Goal: Task Accomplishment & Management: Manage account settings

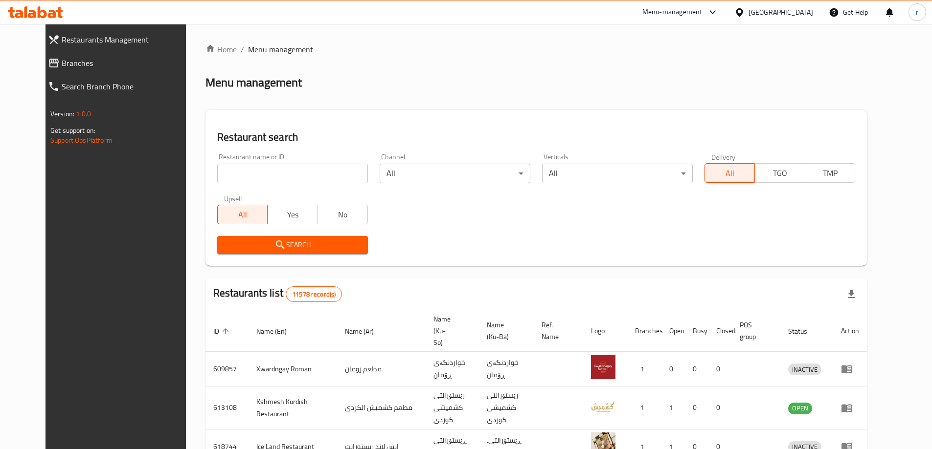
drag, startPoint x: 213, startPoint y: 167, endPoint x: 218, endPoint y: 199, distance: 31.6
click at [217, 167] on input "search" at bounding box center [292, 174] width 151 height 20
click at [225, 247] on span "Search" at bounding box center [292, 245] width 135 height 12
click at [244, 179] on input "search" at bounding box center [292, 174] width 151 height 20
paste input "Damasco Nuts"
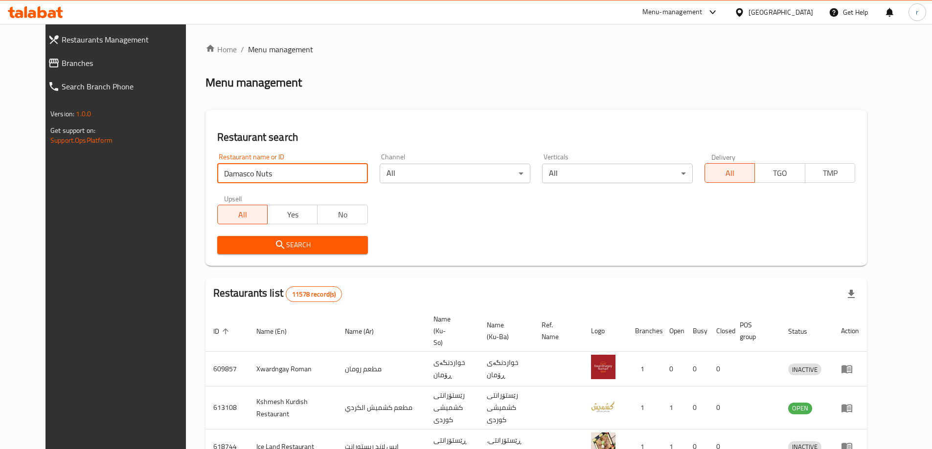
type input "Damasco Nuts"
click at [273, 245] on span "Search" at bounding box center [292, 245] width 135 height 12
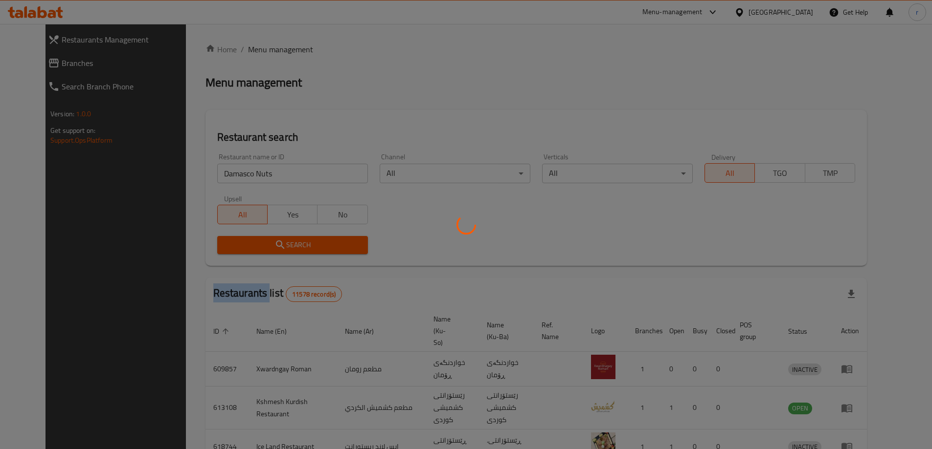
click at [273, 245] on div at bounding box center [466, 224] width 932 height 449
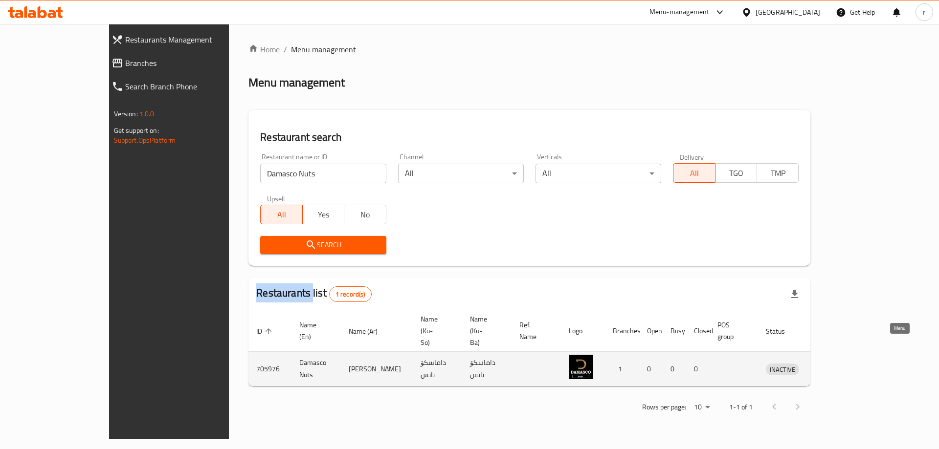
click at [830, 366] on icon "enhanced table" at bounding box center [824, 370] width 11 height 8
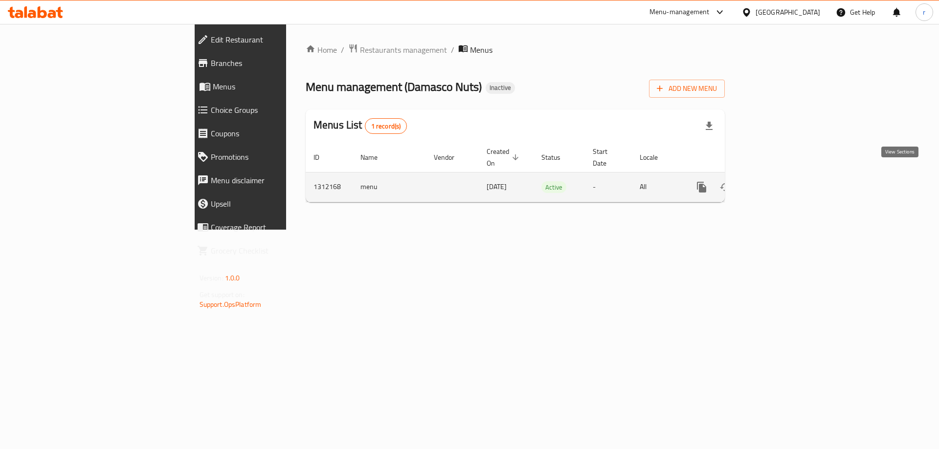
click at [778, 181] on icon "enhanced table" at bounding box center [772, 187] width 12 height 12
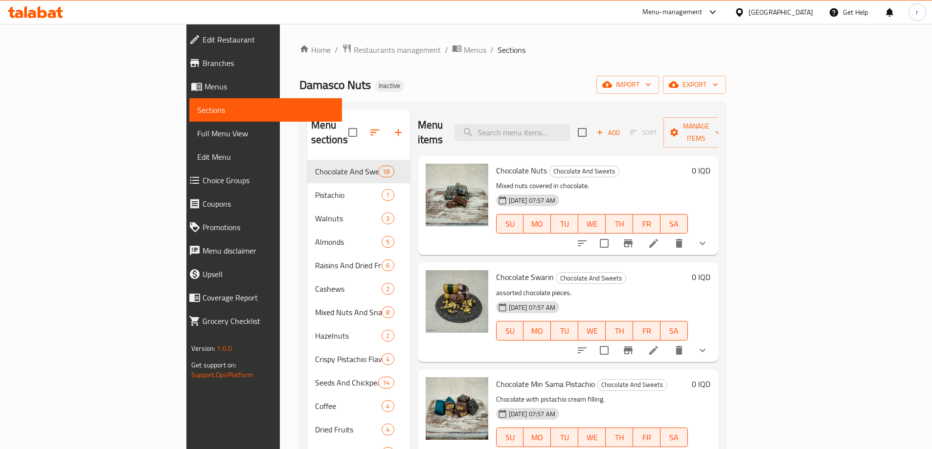
click at [197, 134] on span "Full Menu View" at bounding box center [265, 134] width 137 height 12
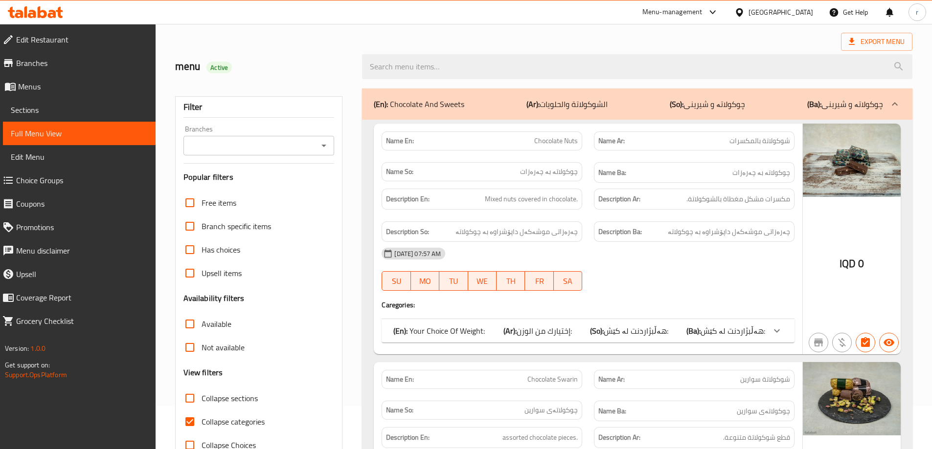
scroll to position [65, 0]
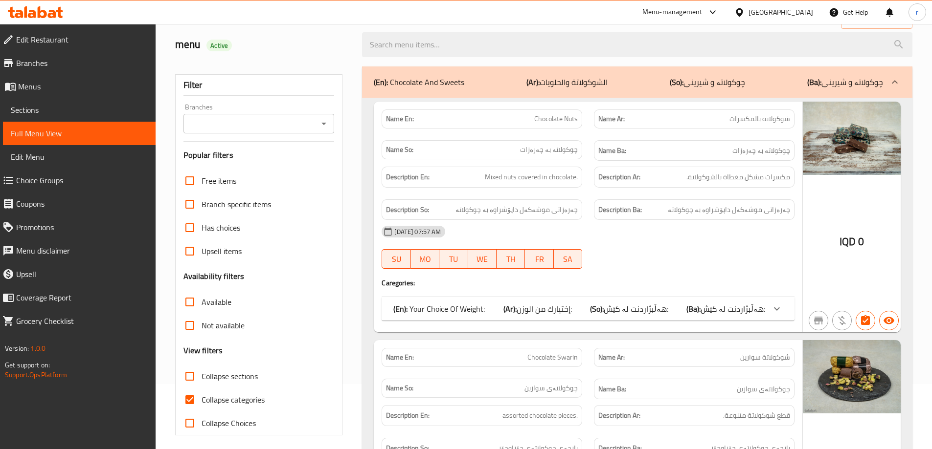
drag, startPoint x: 195, startPoint y: 376, endPoint x: 189, endPoint y: 390, distance: 15.8
click at [195, 376] on input "Collapse sections" at bounding box center [189, 376] width 23 height 23
checkbox input "true"
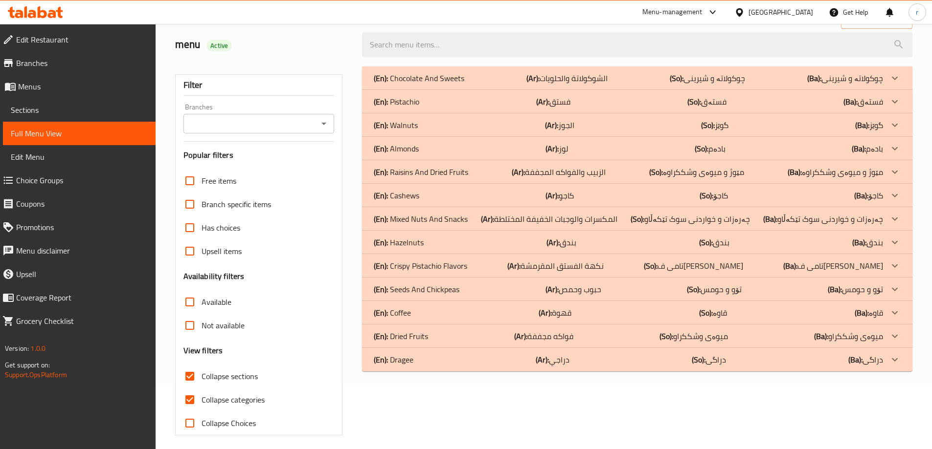
click at [187, 406] on input "Collapse categories" at bounding box center [189, 399] width 23 height 23
checkbox input "false"
click at [406, 368] on div "(En): Dragee (Ar): دراجي (So): دراگی (Ba): دراگی" at bounding box center [637, 359] width 550 height 23
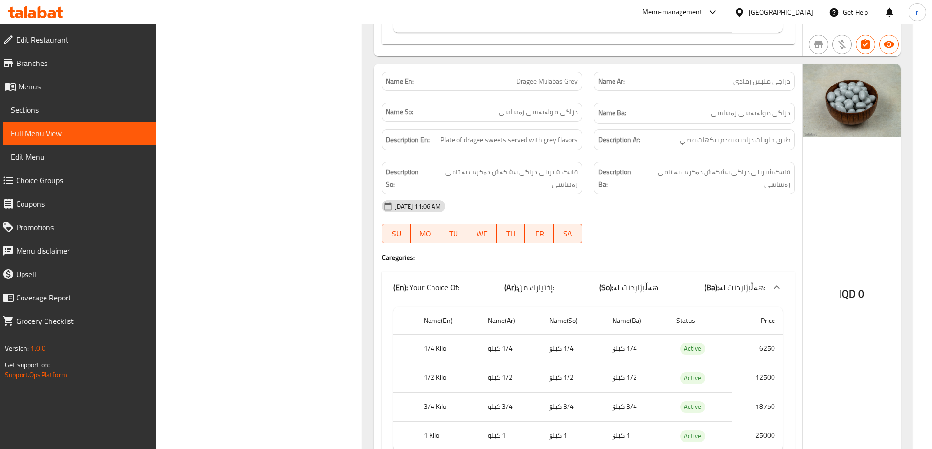
scroll to position [2031, 0]
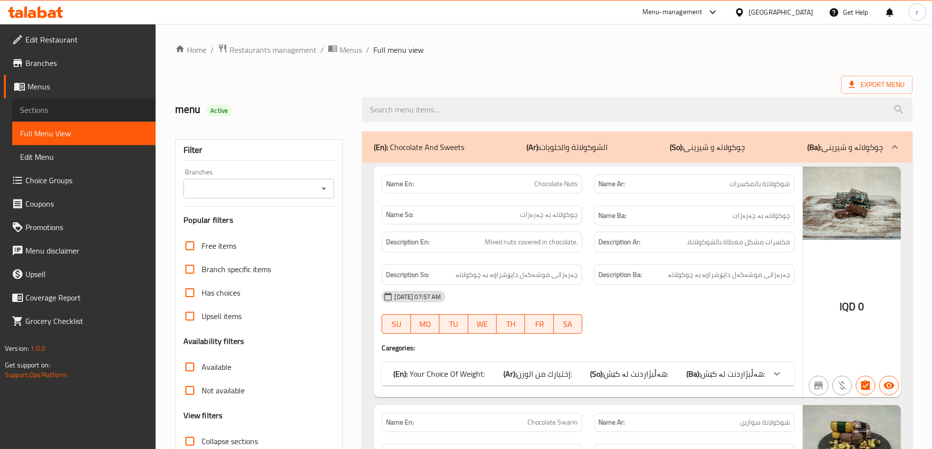
click at [62, 110] on span "Sections" at bounding box center [84, 110] width 128 height 12
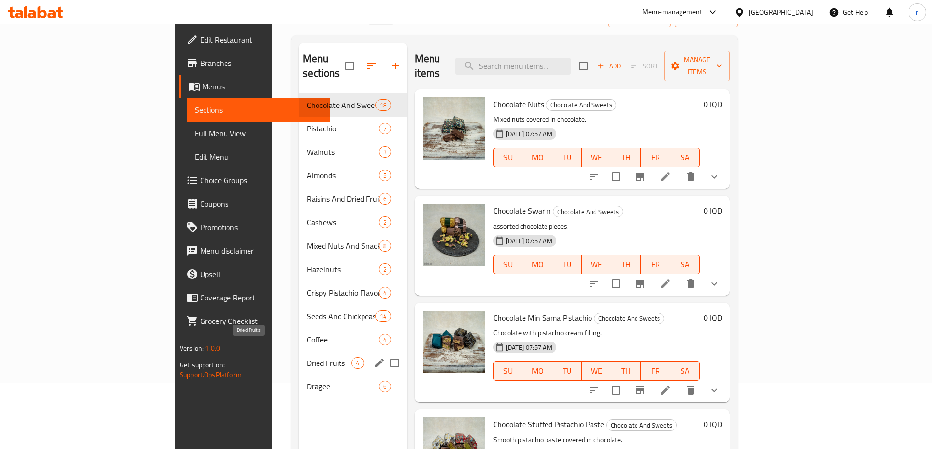
scroll to position [137, 0]
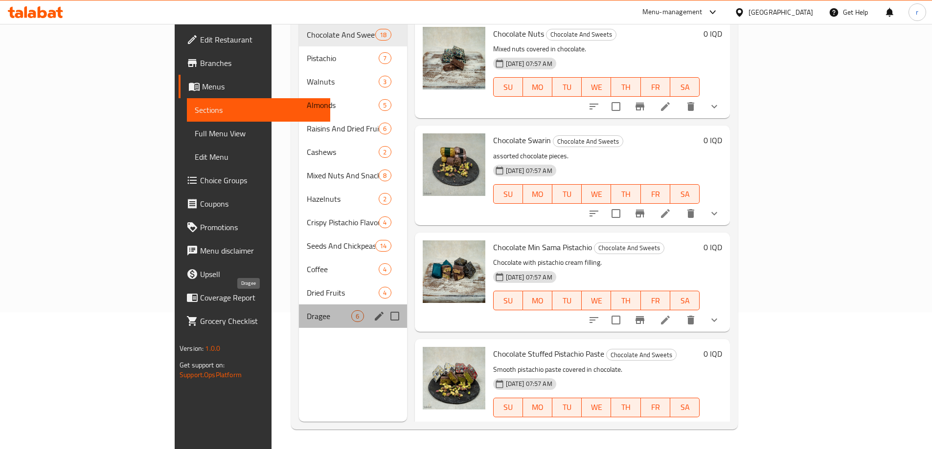
click at [307, 311] on span "Dragee" at bounding box center [329, 317] width 45 height 12
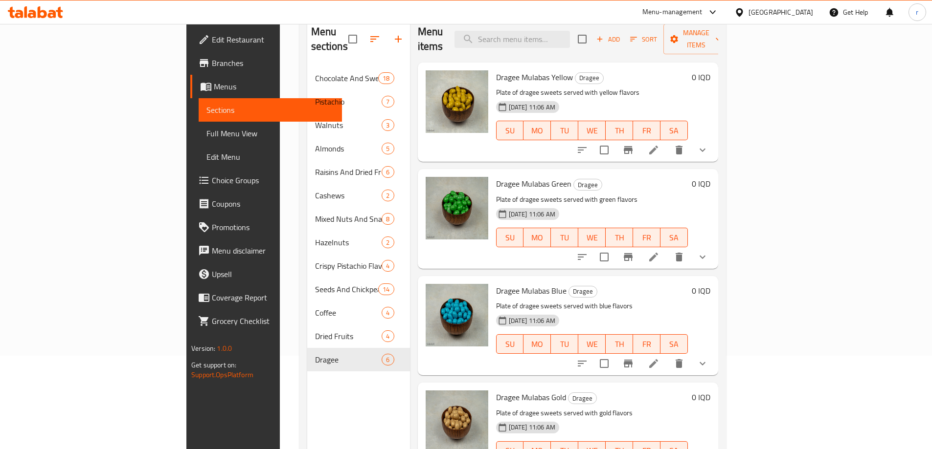
scroll to position [72, 0]
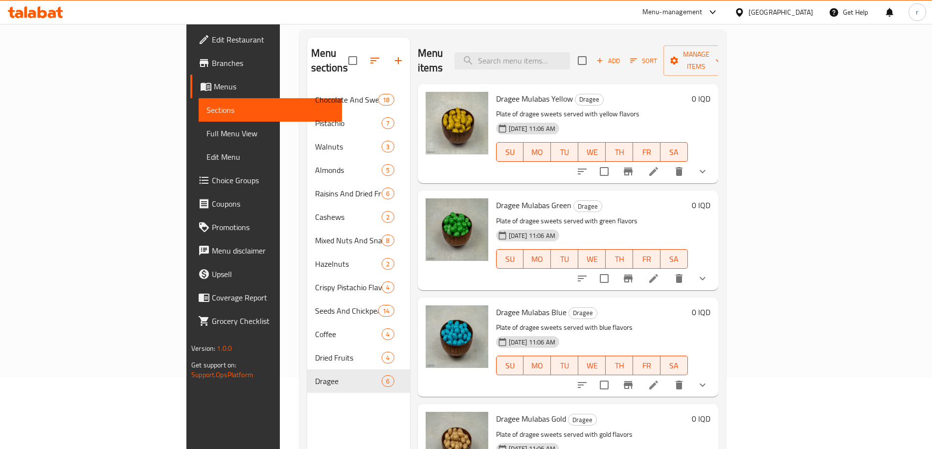
click at [667, 163] on li at bounding box center [653, 172] width 27 height 18
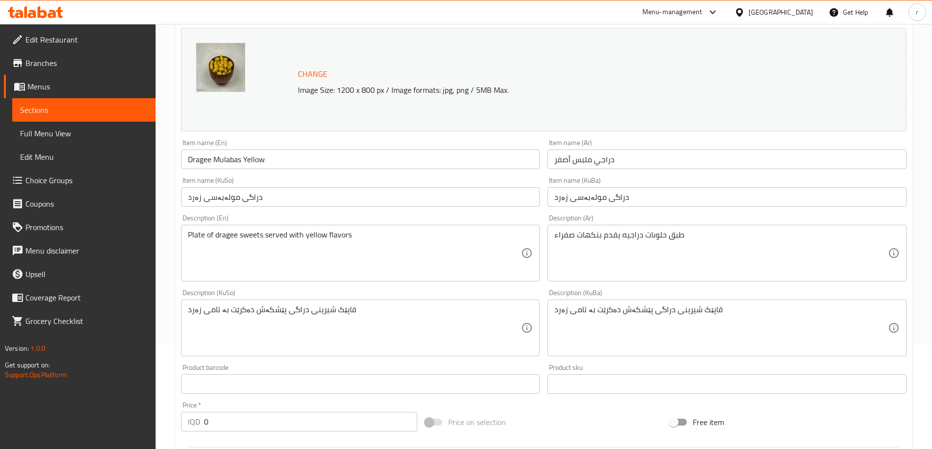
scroll to position [131, 0]
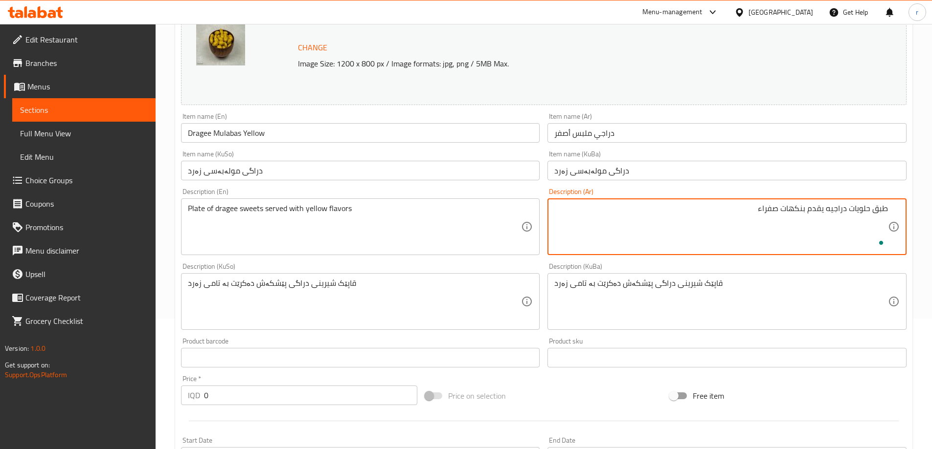
type textarea "طبق حلويات دراجيه يقدم بنكهات صفراء"
click at [701, 186] on div "Description (Ar) طبق حلويات دراجيه يقدم بنكهات صفراء Description (Ar)" at bounding box center [726, 221] width 367 height 75
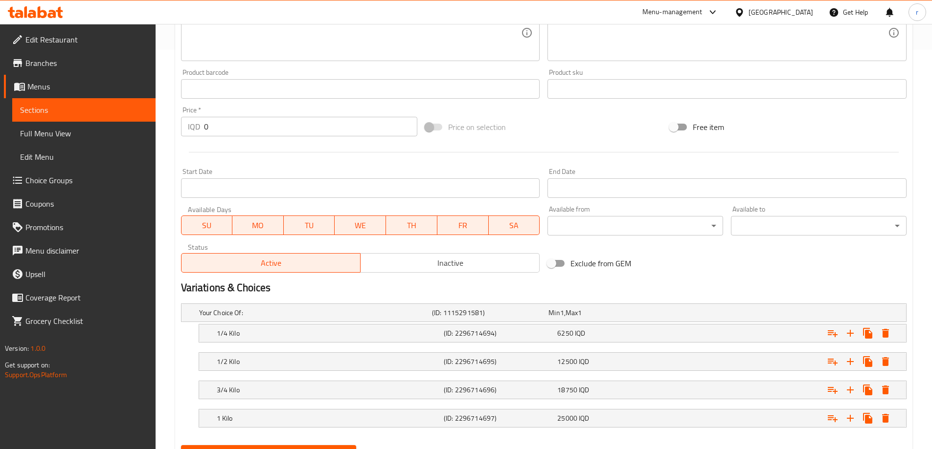
scroll to position [447, 0]
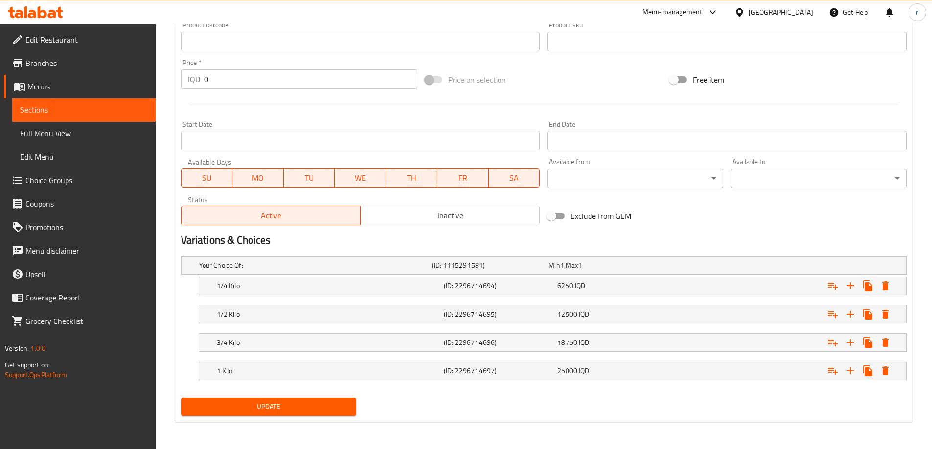
click at [330, 404] on span "Update" at bounding box center [269, 407] width 160 height 12
click at [89, 114] on span "Sections" at bounding box center [84, 110] width 128 height 12
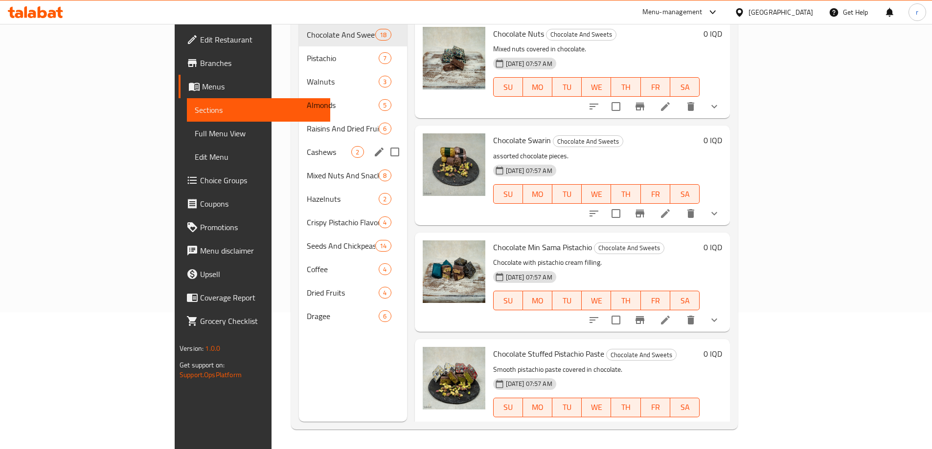
scroll to position [137, 0]
click at [307, 311] on span "Dragee" at bounding box center [329, 317] width 45 height 12
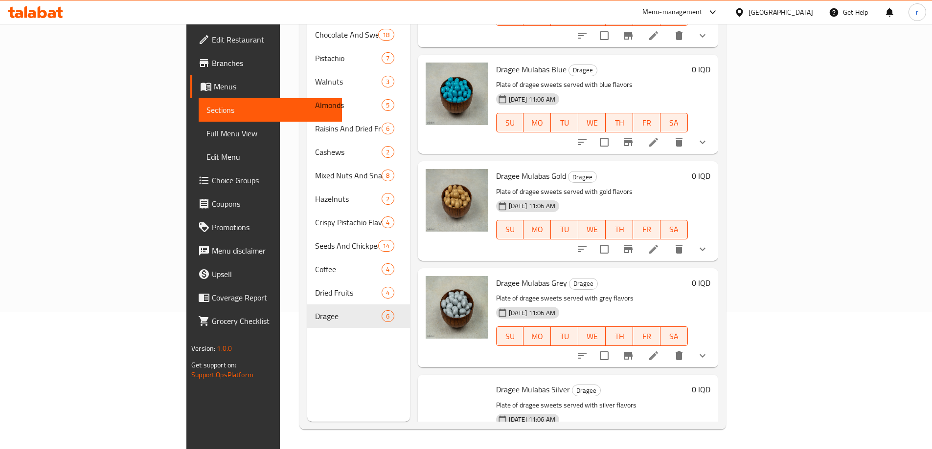
scroll to position [216, 0]
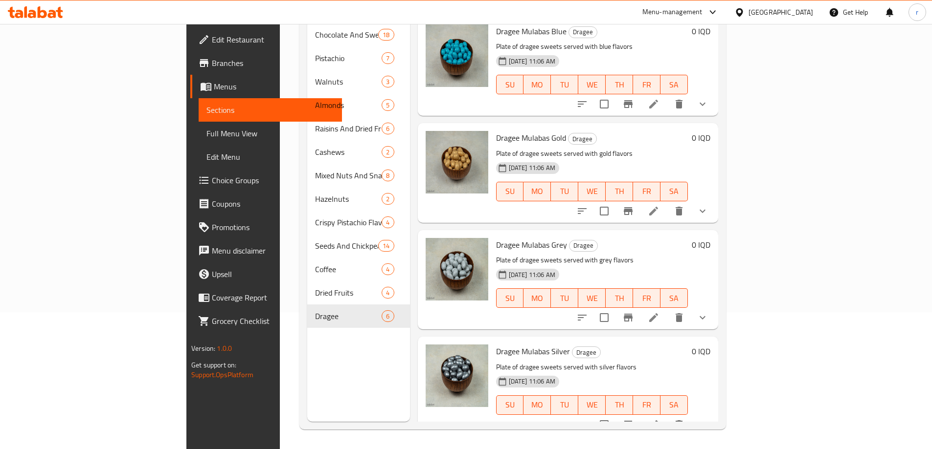
click at [667, 309] on li at bounding box center [653, 318] width 27 height 18
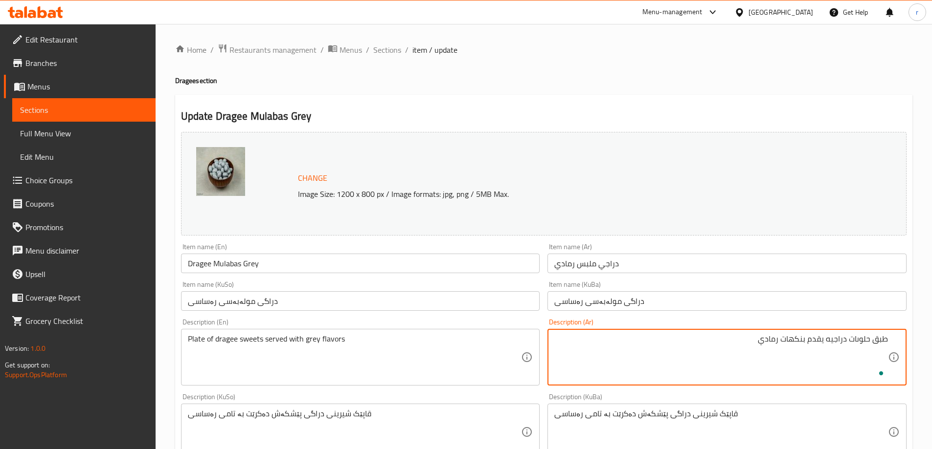
type textarea "طبق حلوىات دراجيه يقدم بنكهات رمادي"
click at [640, 246] on div "Item name (Ar) دراجي ملبس رمادي Item name (Ar)" at bounding box center [726, 259] width 359 height 30
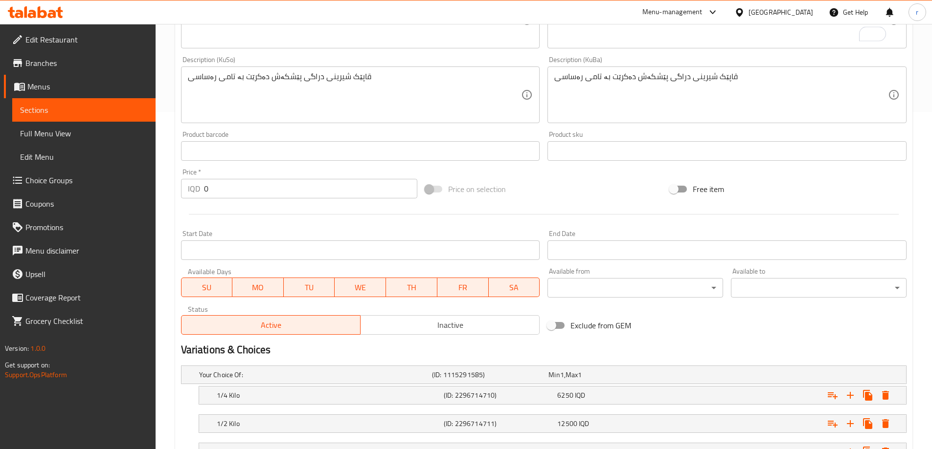
scroll to position [447, 0]
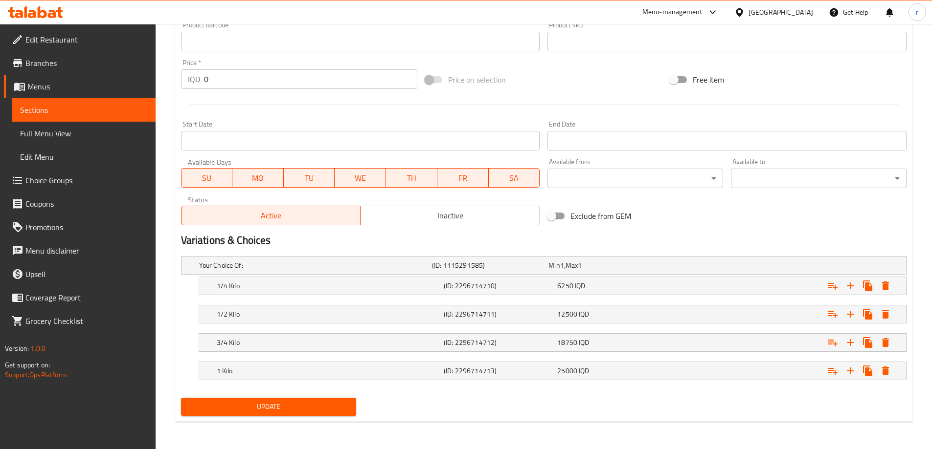
click at [342, 410] on span "Update" at bounding box center [269, 407] width 160 height 12
click at [77, 128] on span "Full Menu View" at bounding box center [84, 134] width 128 height 12
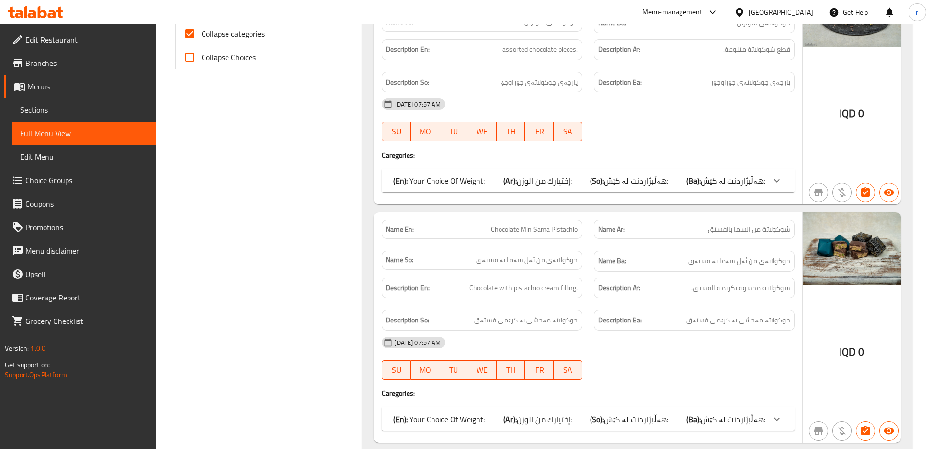
scroll to position [382, 0]
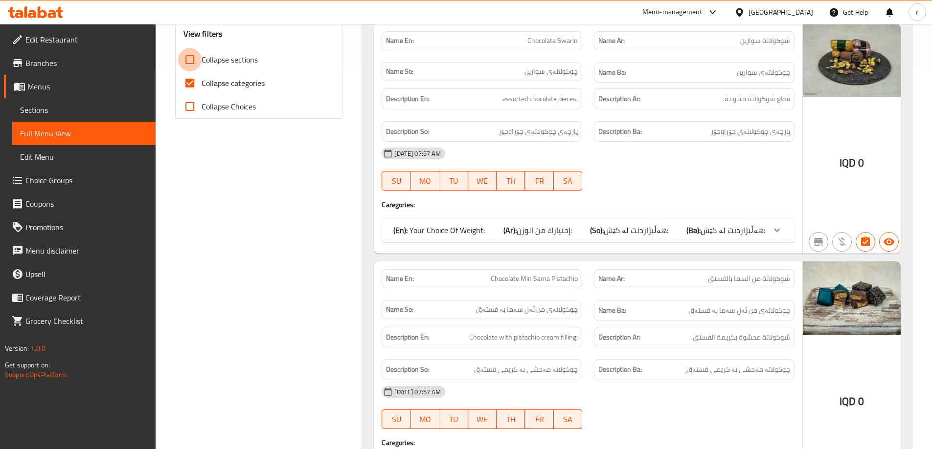
click at [191, 63] on input "Collapse sections" at bounding box center [189, 59] width 23 height 23
checkbox input "true"
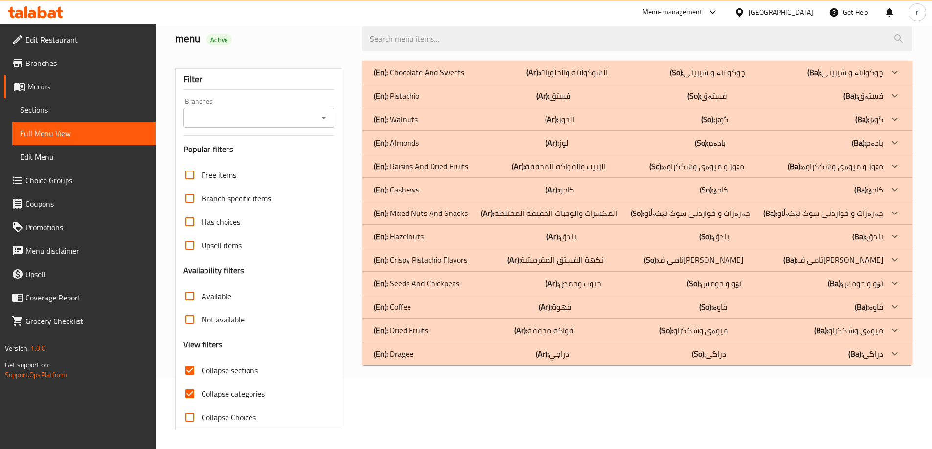
scroll to position [71, 0]
drag, startPoint x: 192, startPoint y: 397, endPoint x: 402, endPoint y: 369, distance: 212.6
click at [192, 397] on input "Collapse categories" at bounding box center [189, 393] width 23 height 23
checkbox input "false"
click at [429, 359] on div "(En): Dragee (Ar): دراجي (So): دراگی (Ba): دراگی" at bounding box center [628, 354] width 509 height 12
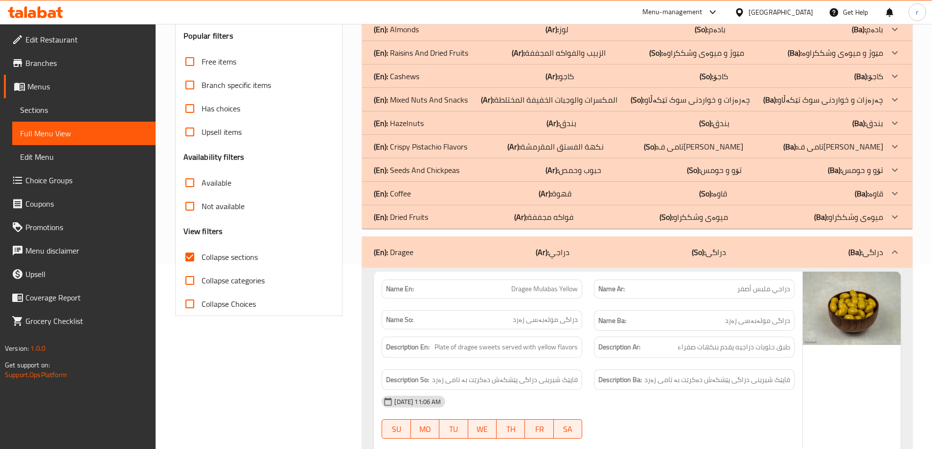
scroll to position [214, 0]
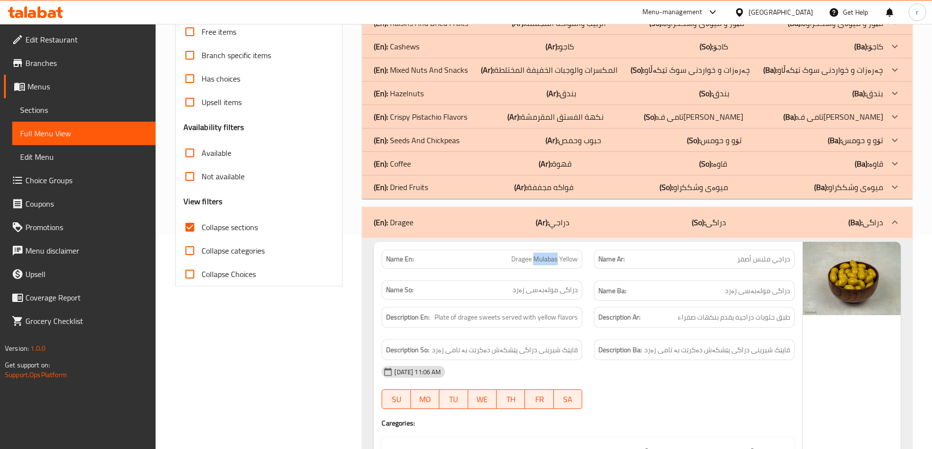
drag, startPoint x: 534, startPoint y: 256, endPoint x: 557, endPoint y: 256, distance: 22.5
click at [557, 256] on span "Dragee Mulabas Yellow" at bounding box center [544, 259] width 67 height 10
drag, startPoint x: 524, startPoint y: 260, endPoint x: 507, endPoint y: 262, distance: 17.2
click at [522, 260] on span "Dragee Mulabas Yellow" at bounding box center [544, 259] width 67 height 10
click at [505, 259] on p "Name En: Dragee Mulabas Yellow" at bounding box center [482, 259] width 192 height 10
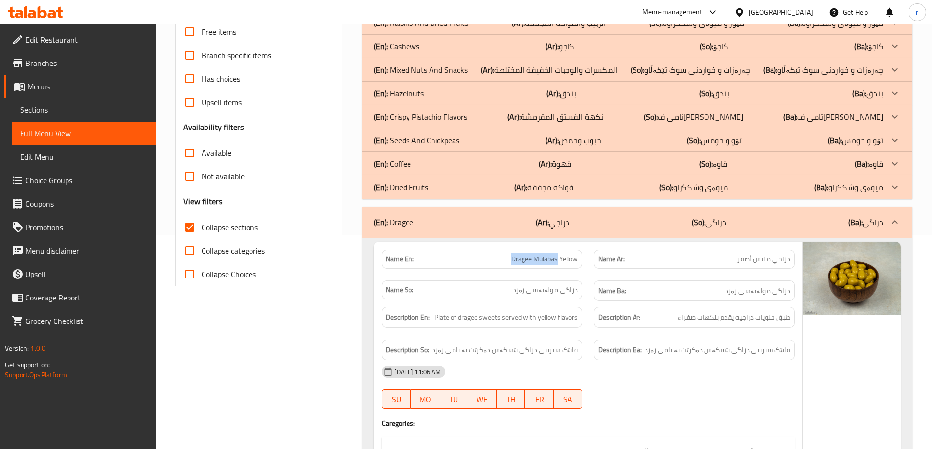
drag, startPoint x: 504, startPoint y: 258, endPoint x: 556, endPoint y: 255, distance: 51.9
click at [556, 255] on p "Name En: Dragee Mulabas Yellow" at bounding box center [482, 259] width 192 height 10
copy span "Dragee Mulabas"
click at [611, 254] on strong "Name Ar:" at bounding box center [611, 259] width 26 height 10
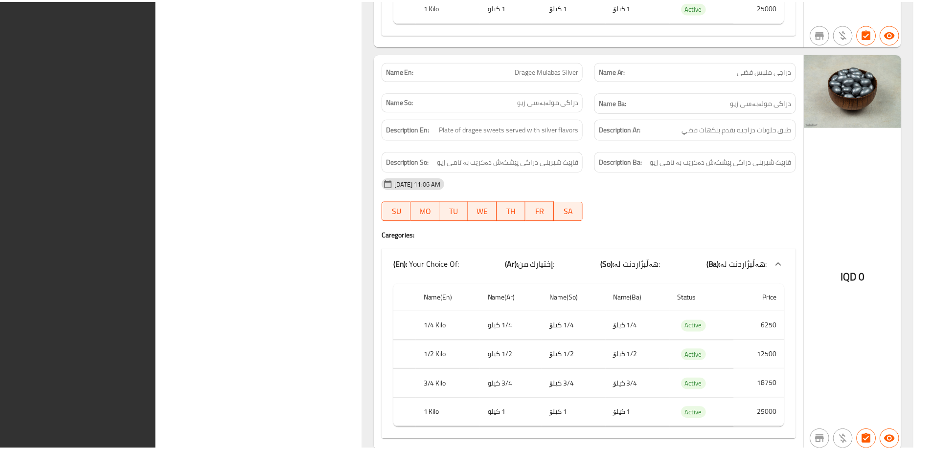
scroll to position [2488, 0]
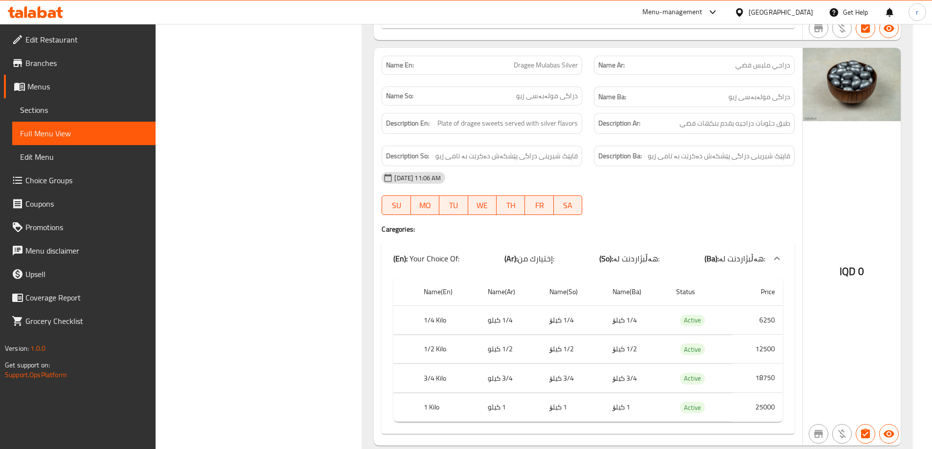
click at [68, 66] on span "Branches" at bounding box center [86, 63] width 122 height 12
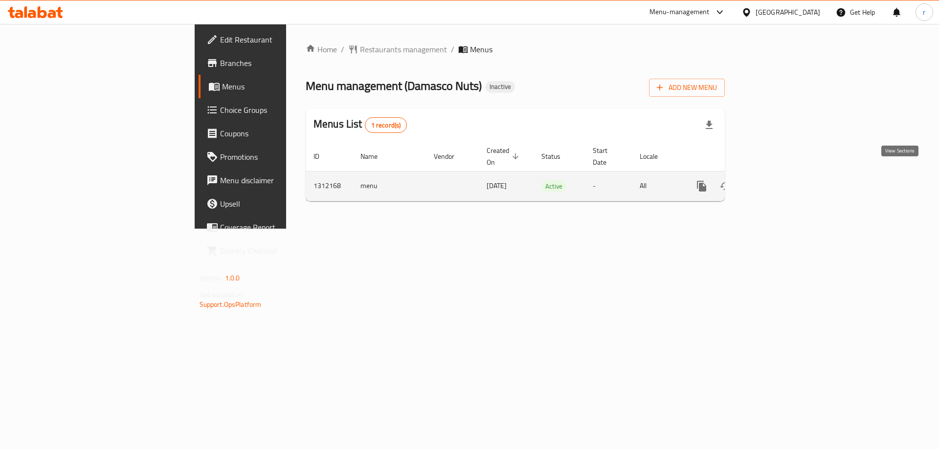
click at [778, 180] on icon "enhanced table" at bounding box center [772, 186] width 12 height 12
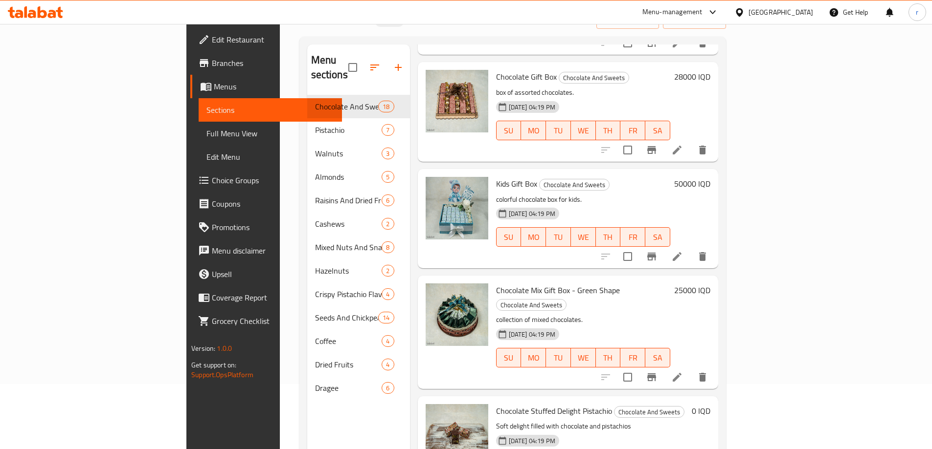
scroll to position [1498, 0]
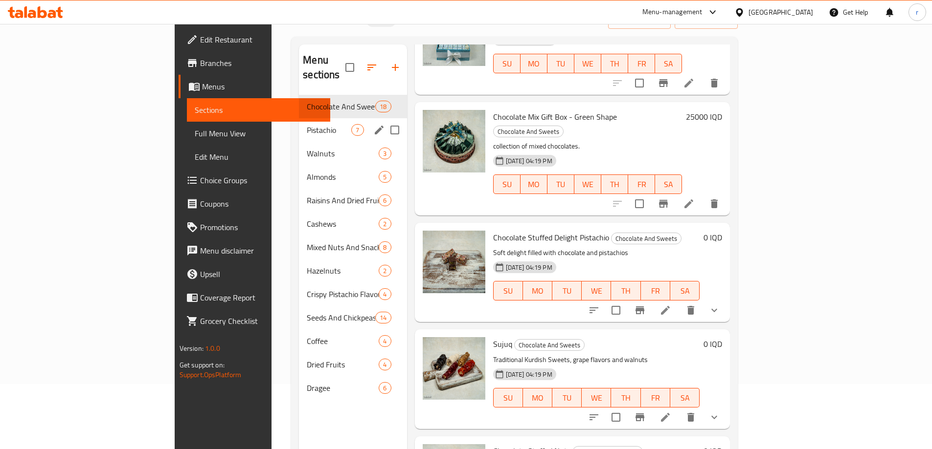
click at [307, 124] on span "Pistachio" at bounding box center [329, 130] width 45 height 12
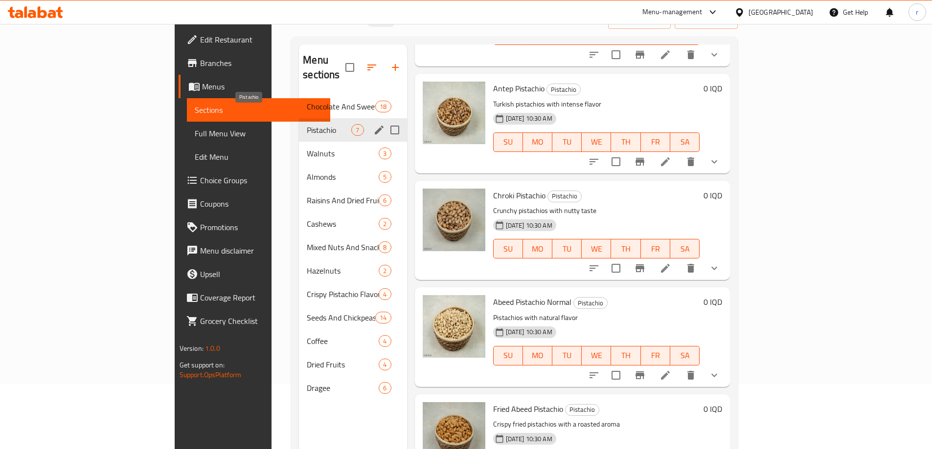
scroll to position [323, 0]
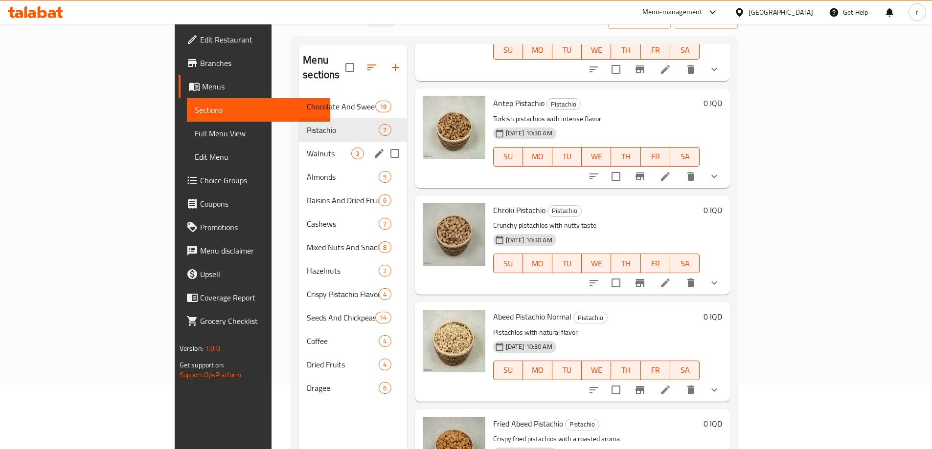
click at [307, 148] on span "Walnuts" at bounding box center [329, 154] width 45 height 12
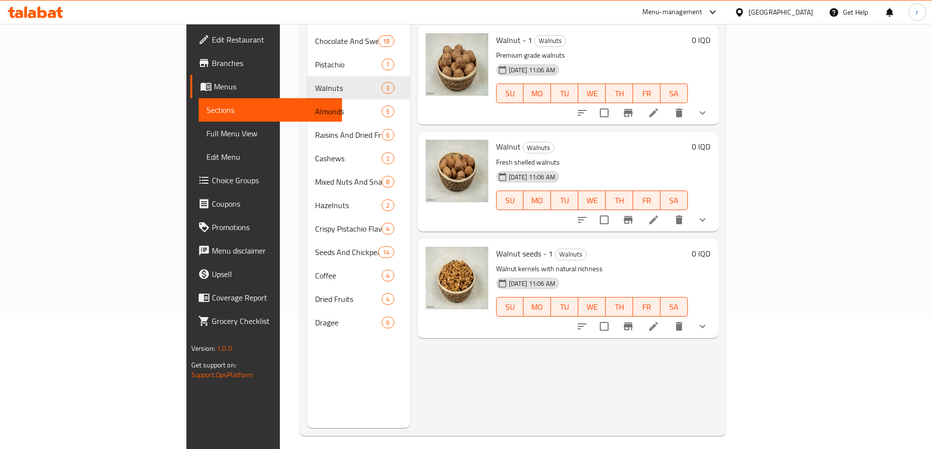
scroll to position [137, 0]
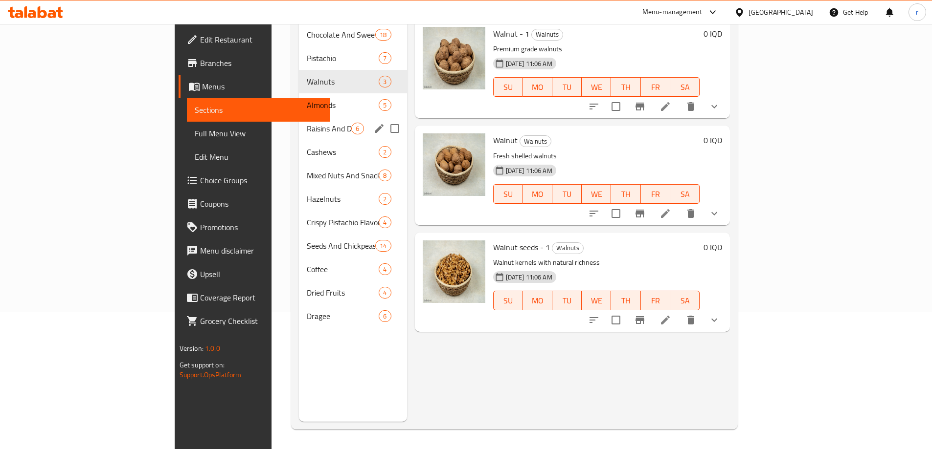
click at [299, 120] on div "Raisins And Dried Fruits 6" at bounding box center [353, 128] width 108 height 23
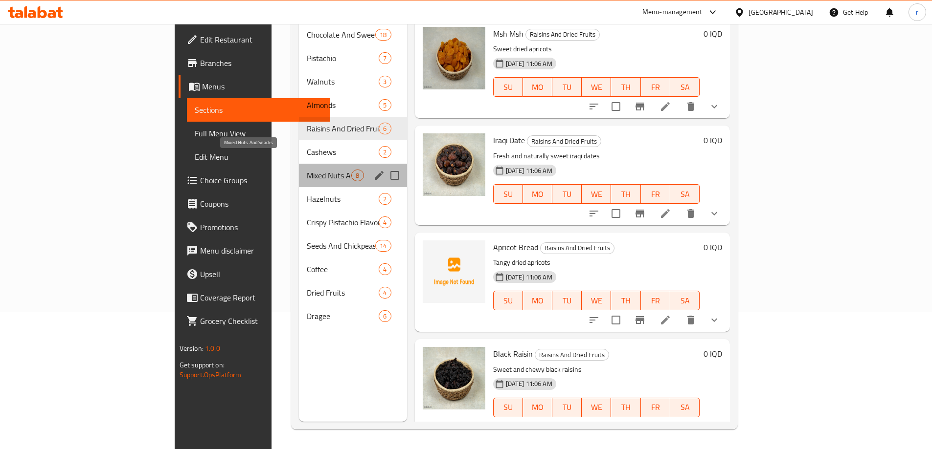
click at [307, 170] on span "Mixed Nuts And Snacks" at bounding box center [329, 176] width 45 height 12
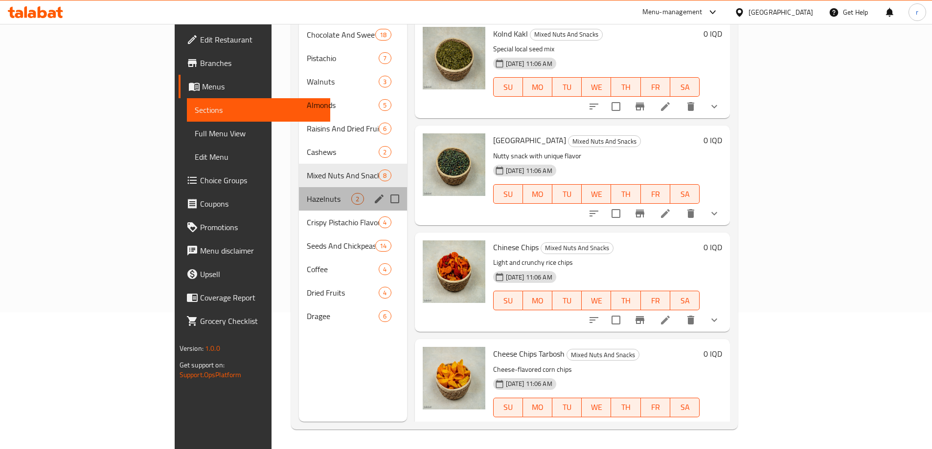
click at [299, 187] on div "Hazelnuts 2" at bounding box center [353, 198] width 108 height 23
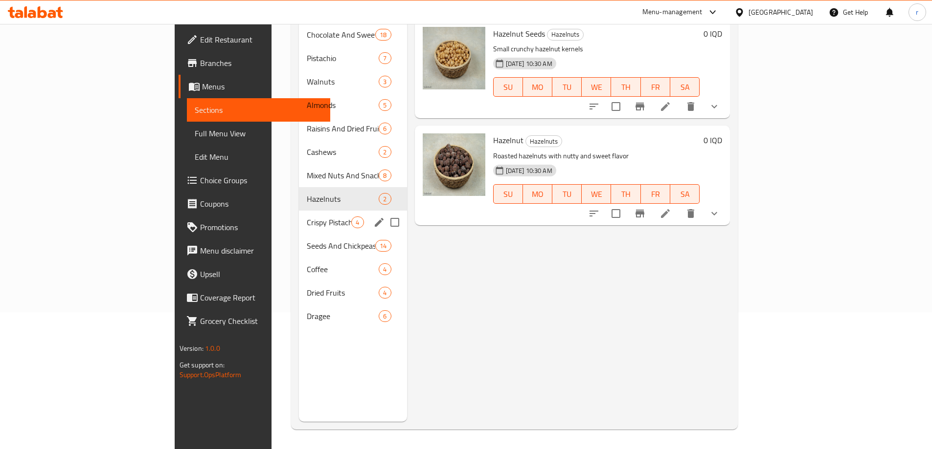
click at [299, 211] on div "Crispy Pistachio Flavors 4" at bounding box center [353, 222] width 108 height 23
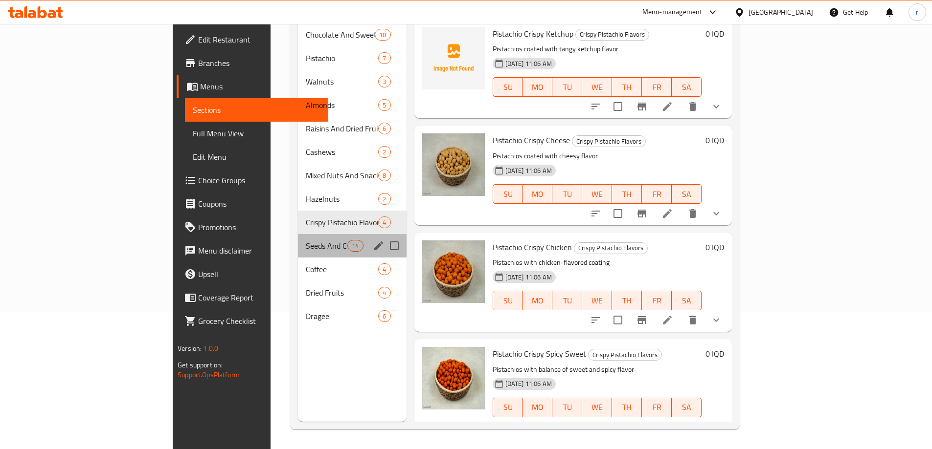
click at [298, 234] on div "Seeds And Chickpeas 14" at bounding box center [352, 245] width 109 height 23
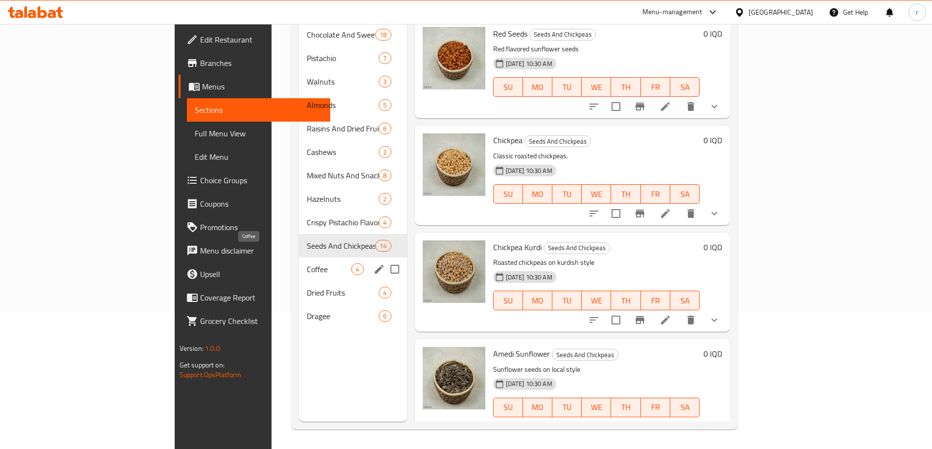
click at [307, 264] on span "Coffee" at bounding box center [329, 270] width 45 height 12
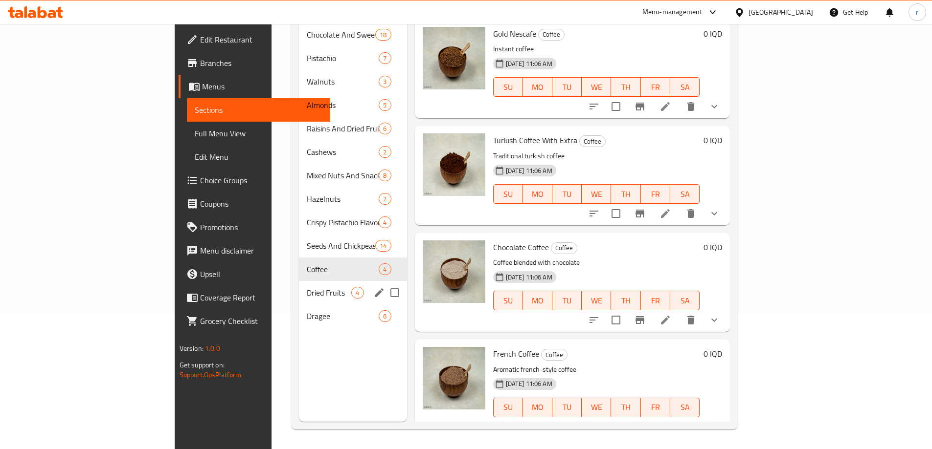
click at [299, 281] on div "Dried Fruits 4" at bounding box center [353, 292] width 108 height 23
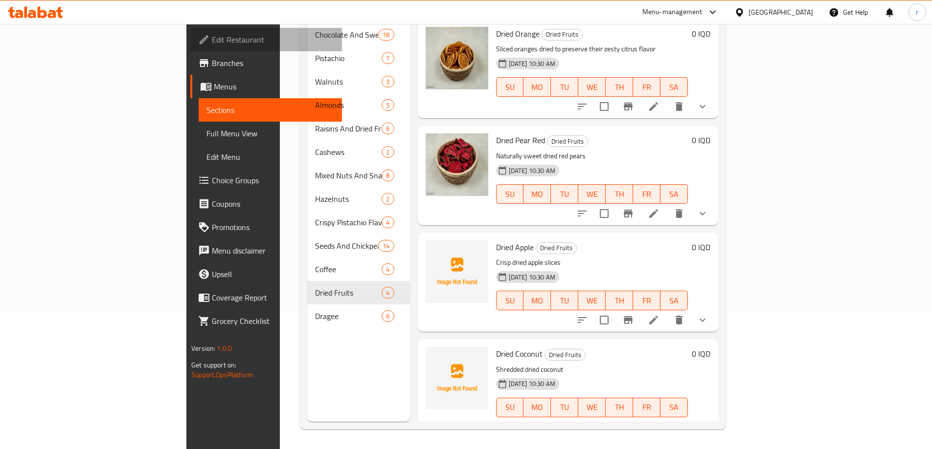
click at [212, 44] on span "Edit Restaurant" at bounding box center [273, 40] width 122 height 12
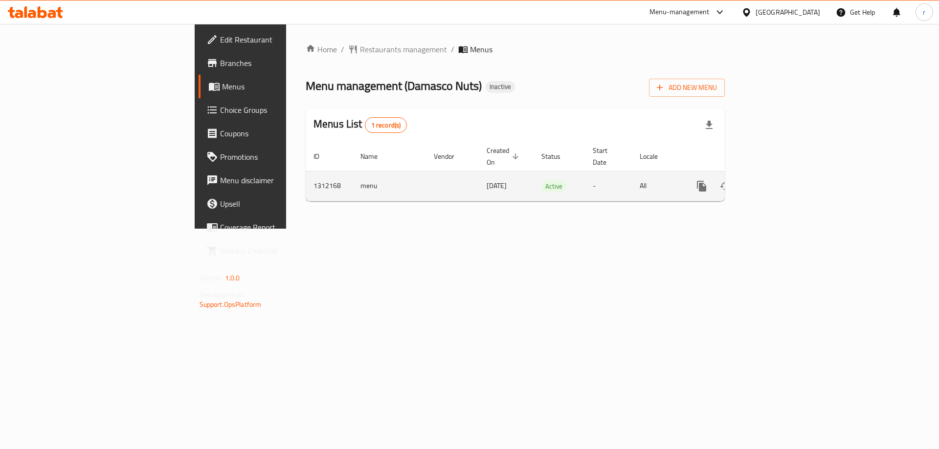
click at [778, 180] on icon "enhanced table" at bounding box center [772, 186] width 12 height 12
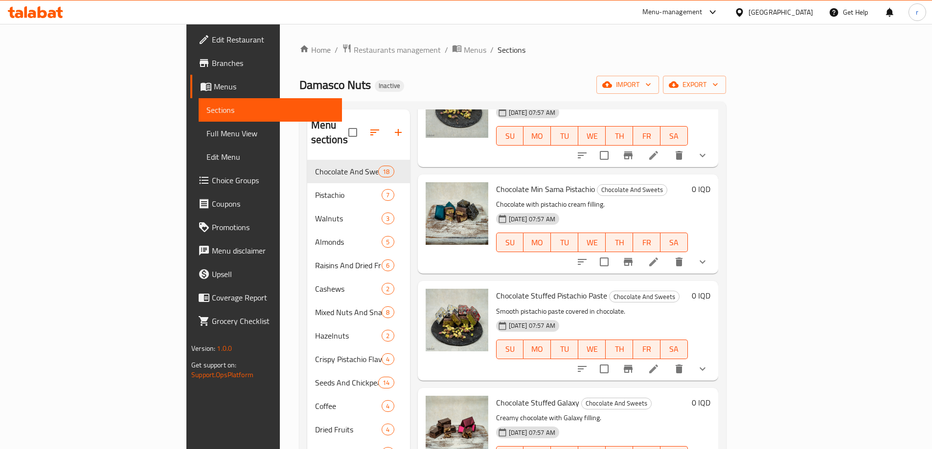
scroll to position [196, 0]
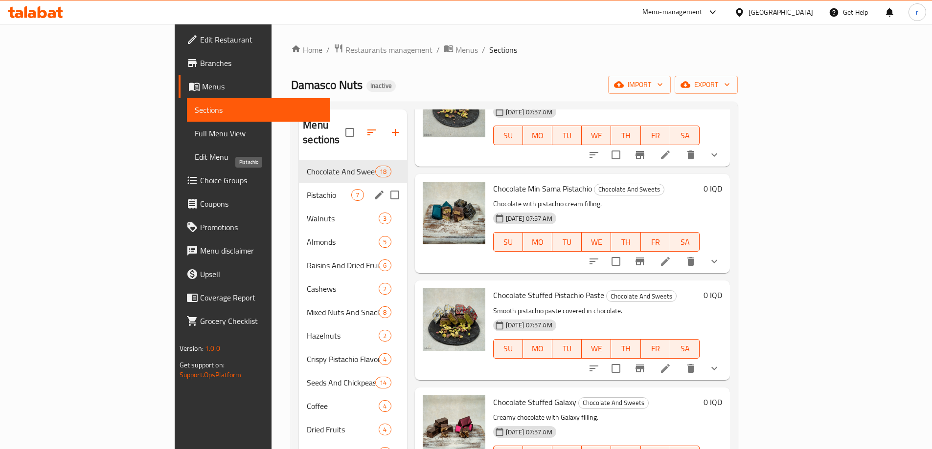
click at [307, 189] on span "Pistachio" at bounding box center [329, 195] width 45 height 12
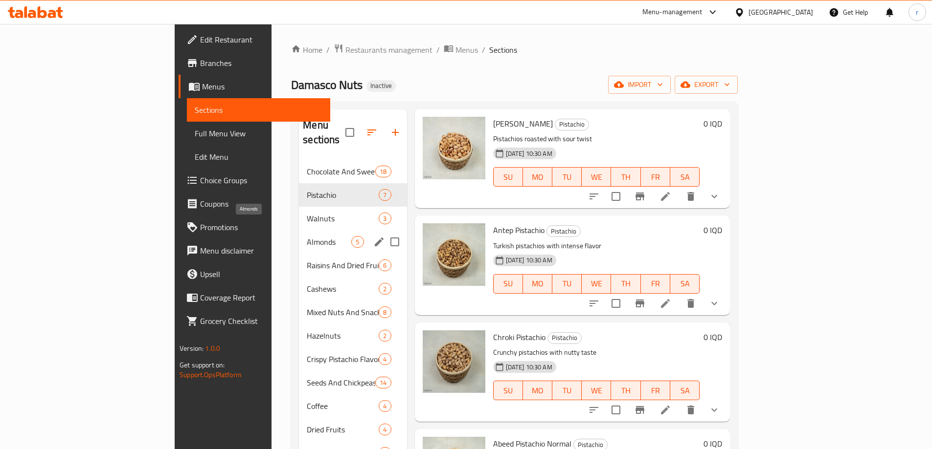
scroll to position [65, 0]
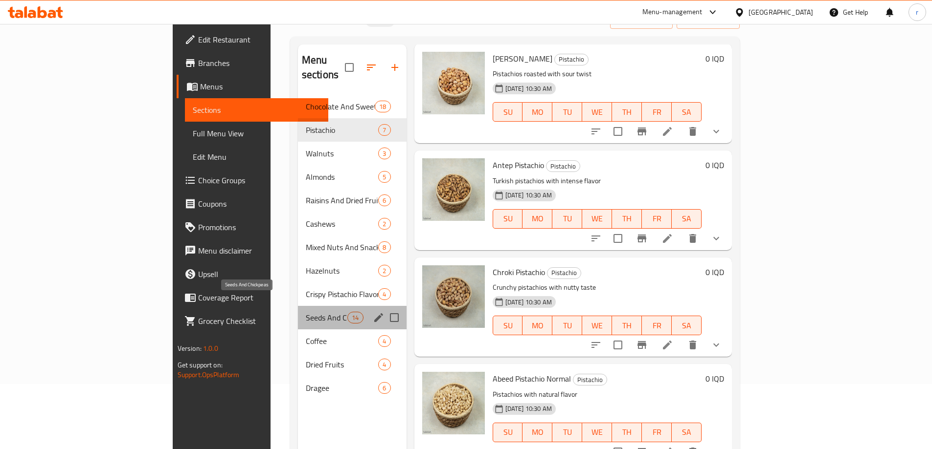
click at [306, 312] on span "Seeds And Chickpeas" at bounding box center [327, 318] width 42 height 12
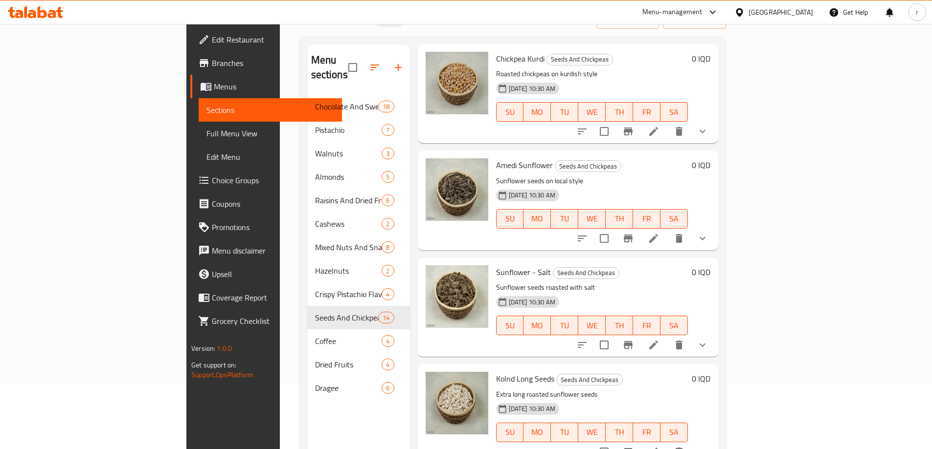
click at [212, 41] on span "Edit Restaurant" at bounding box center [273, 40] width 122 height 12
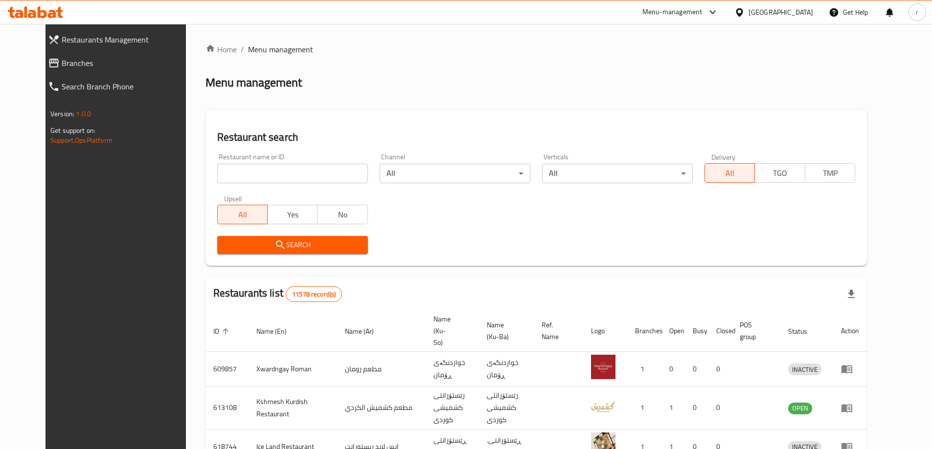
click at [267, 177] on input "search" at bounding box center [292, 174] width 151 height 20
paste input "Nafeeseh Sweets"
type input "Nafeeseh Sweets"
click at [231, 244] on span "Search" at bounding box center [292, 245] width 135 height 12
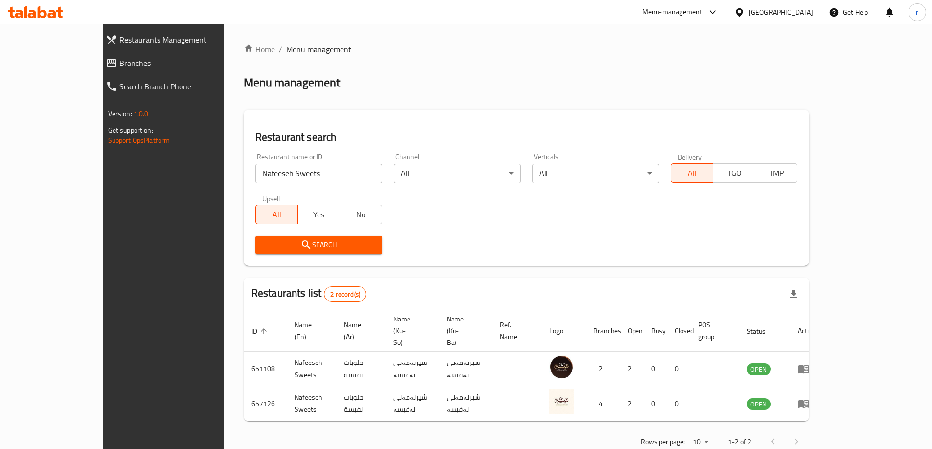
click at [665, 256] on div "Search" at bounding box center [526, 245] width 554 height 30
click at [119, 63] on span "Branches" at bounding box center [185, 63] width 132 height 12
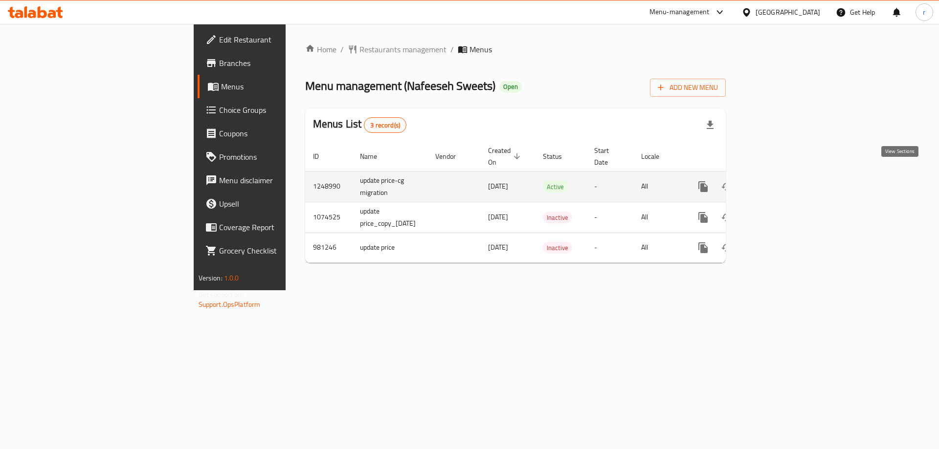
click at [780, 181] on icon "enhanced table" at bounding box center [774, 187] width 12 height 12
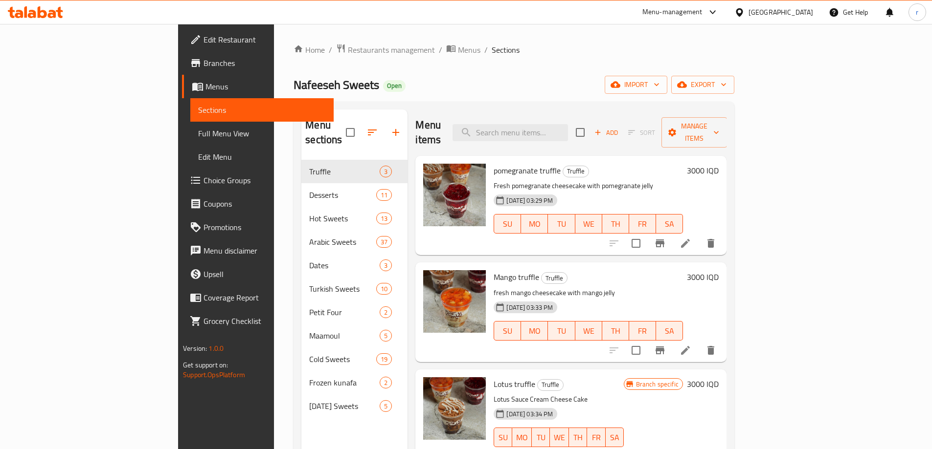
click at [182, 95] on link "Menus" at bounding box center [258, 86] width 152 height 23
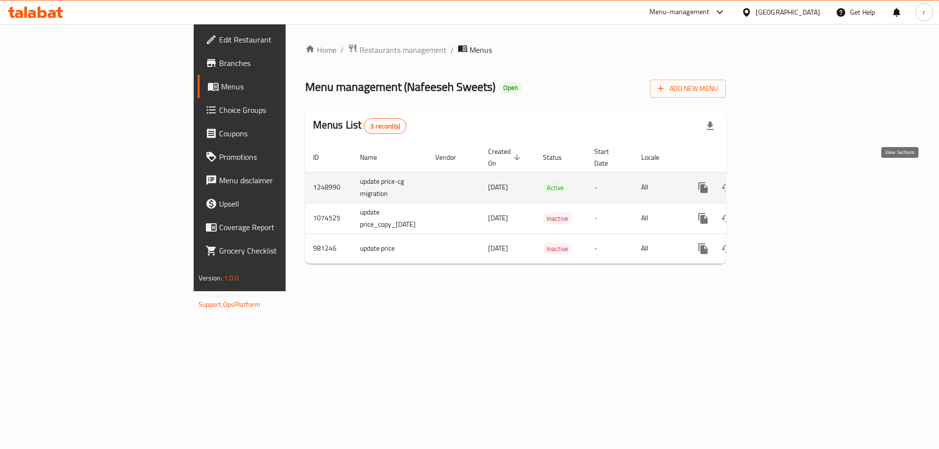
click at [778, 183] on icon "enhanced table" at bounding box center [773, 187] width 9 height 9
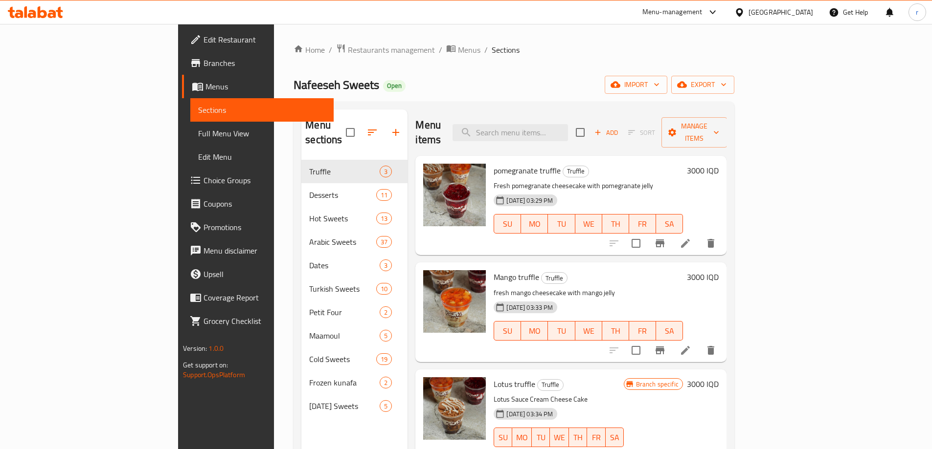
click at [205, 82] on span "Menus" at bounding box center [265, 87] width 120 height 12
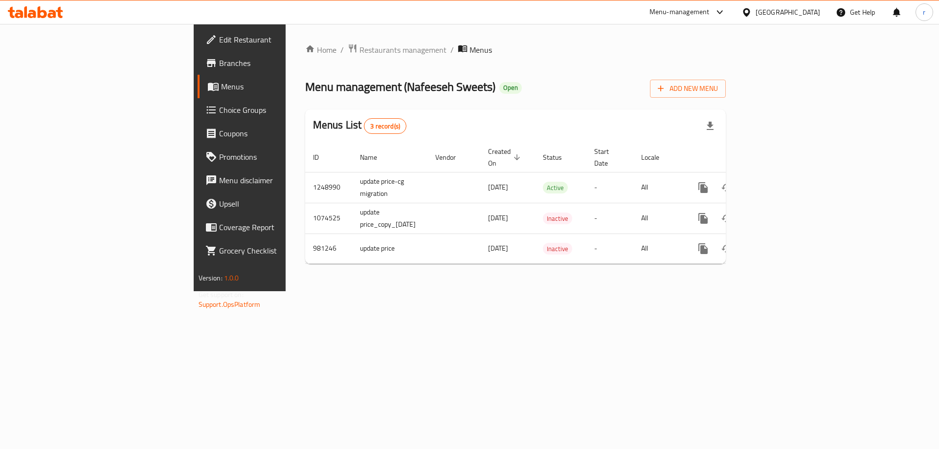
click at [456, 90] on div "Menu management ( Nafeeseh Sweets ) Open Add New Menu" at bounding box center [515, 87] width 421 height 22
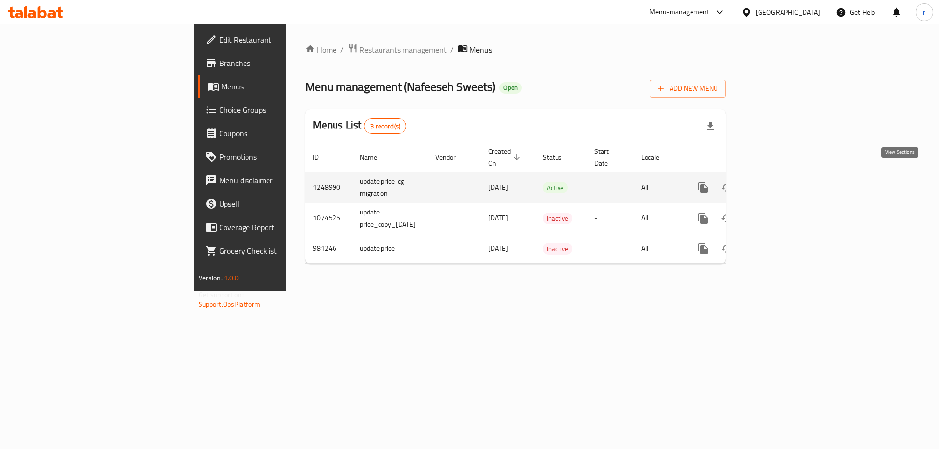
click at [785, 176] on link "enhanced table" at bounding box center [773, 187] width 23 height 23
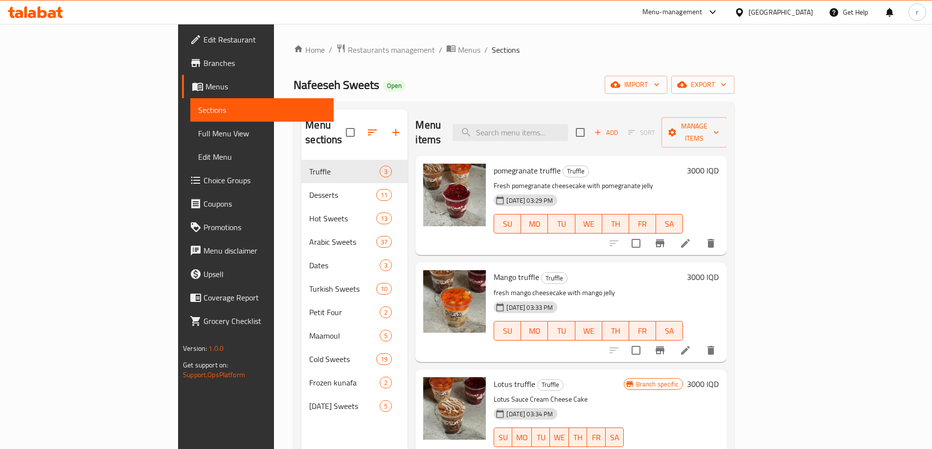
click at [198, 133] on span "Full Menu View" at bounding box center [262, 134] width 128 height 12
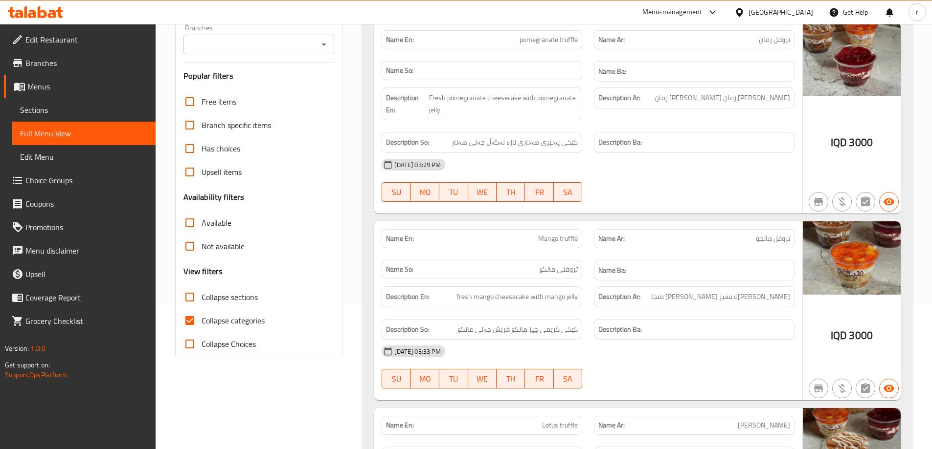
scroll to position [196, 0]
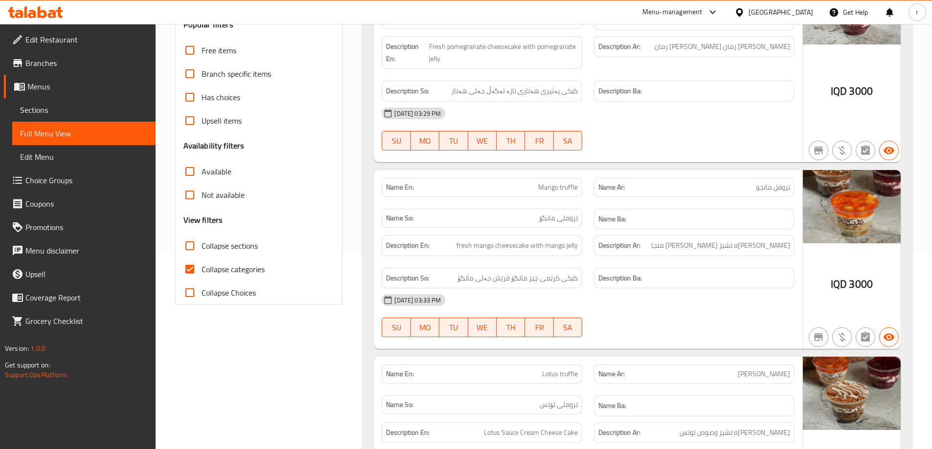
click at [189, 269] on input "Collapse categories" at bounding box center [189, 269] width 23 height 23
checkbox input "false"
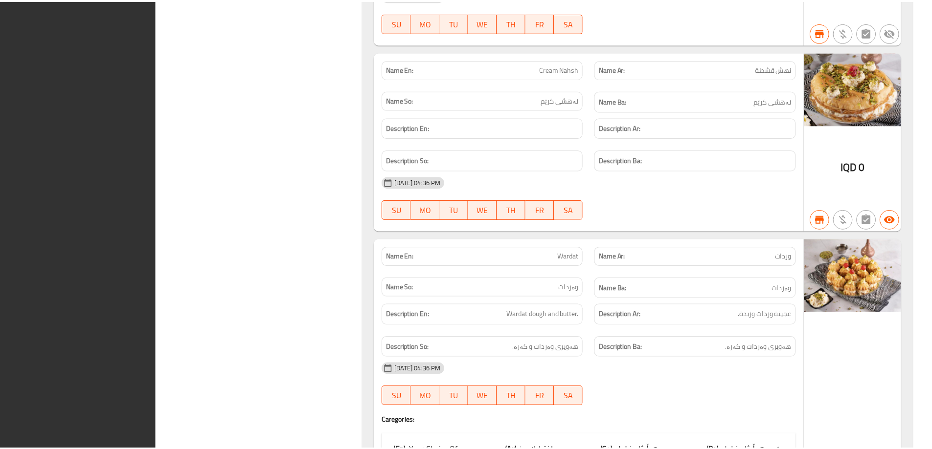
scroll to position [34602, 0]
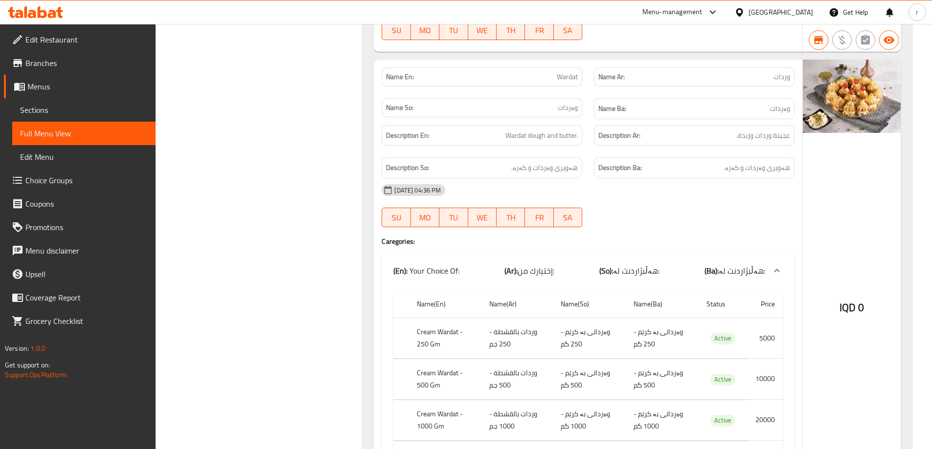
click at [111, 64] on span "Branches" at bounding box center [86, 63] width 122 height 12
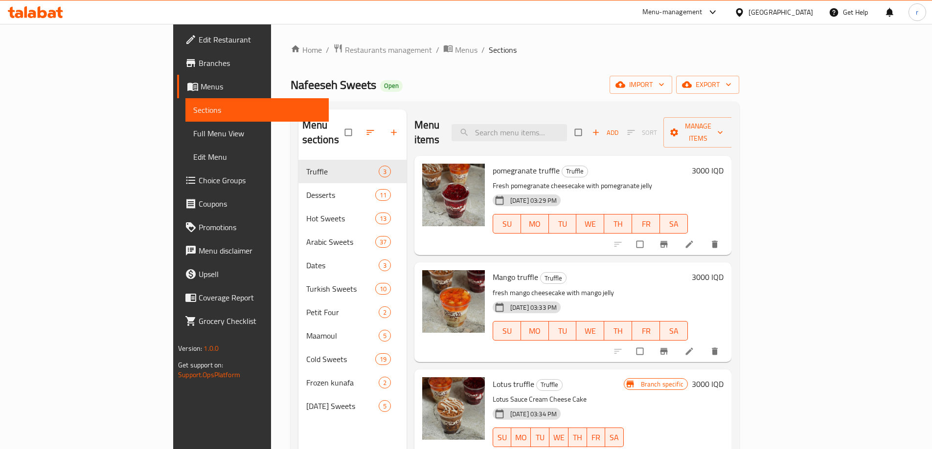
click at [30, 14] on icon at bounding box center [32, 14] width 8 height 8
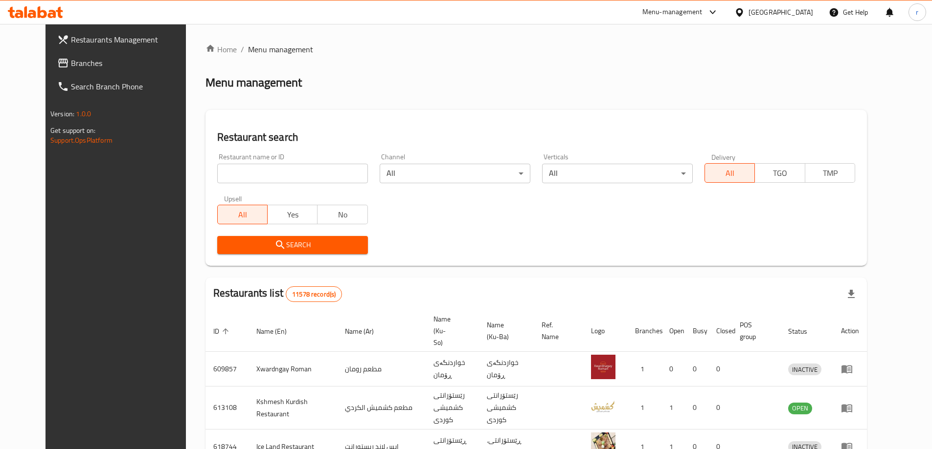
click at [64, 70] on link "Branches" at bounding box center [125, 62] width 152 height 23
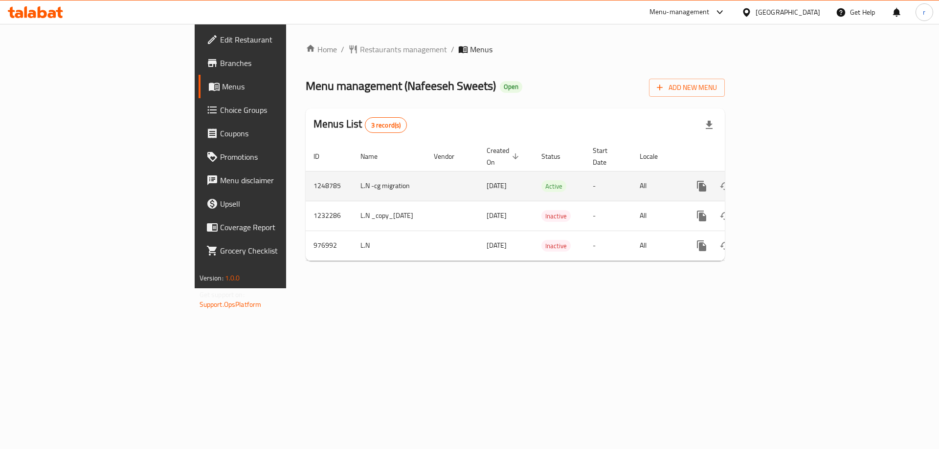
click at [777, 182] on icon "enhanced table" at bounding box center [772, 186] width 9 height 9
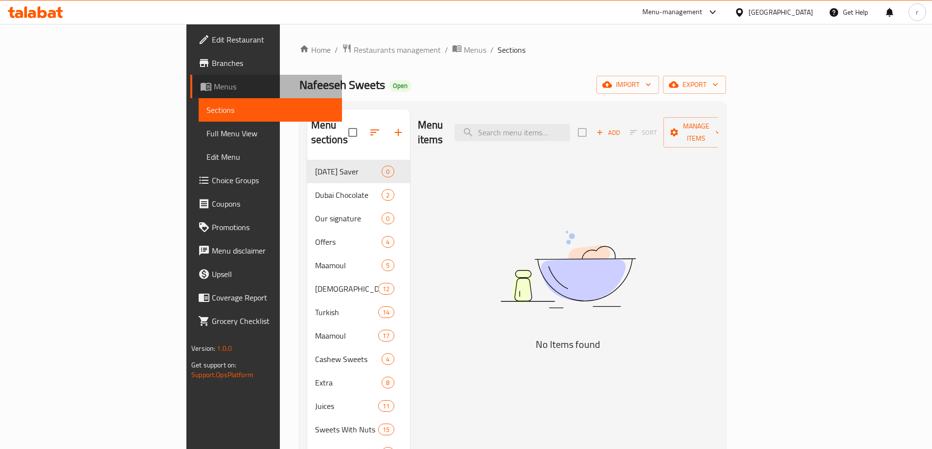
click at [214, 91] on span "Menus" at bounding box center [274, 87] width 120 height 12
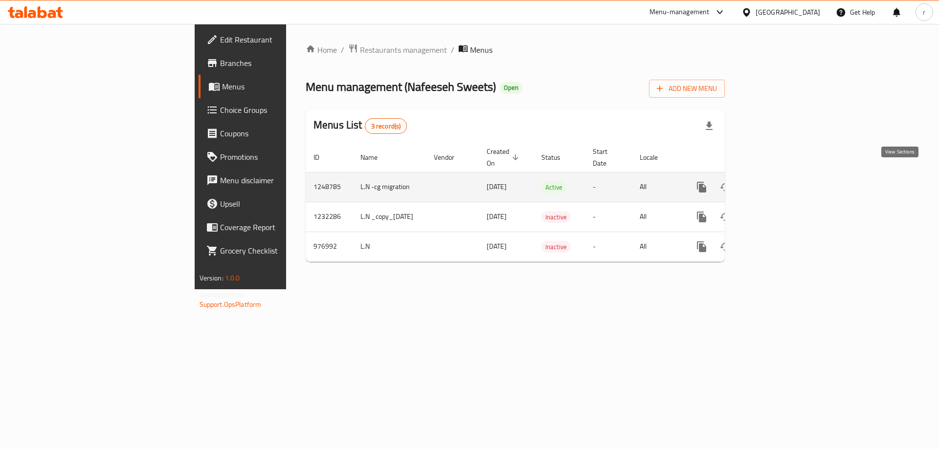
click at [778, 181] on icon "enhanced table" at bounding box center [772, 187] width 12 height 12
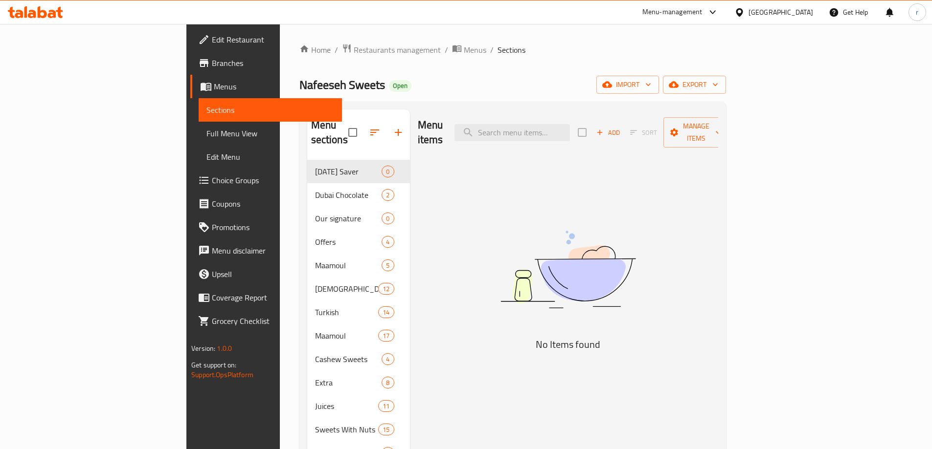
click at [214, 85] on span "Menus" at bounding box center [274, 87] width 120 height 12
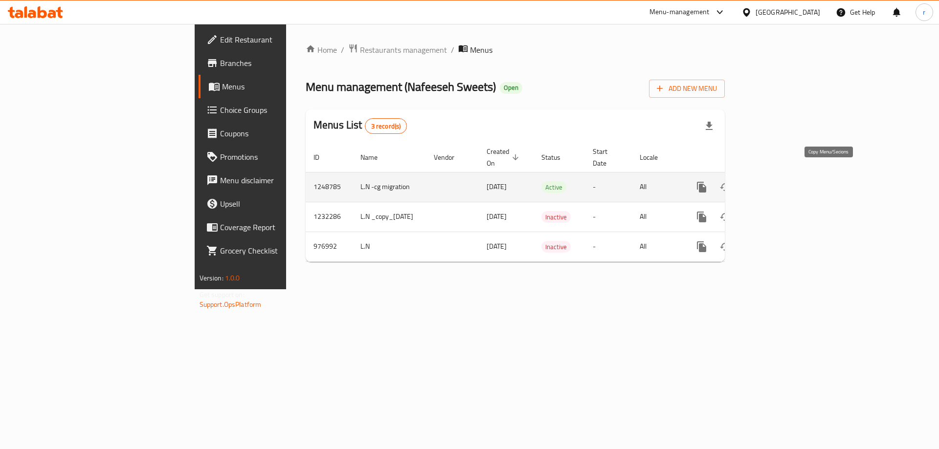
click at [714, 176] on button "more" at bounding box center [701, 187] width 23 height 23
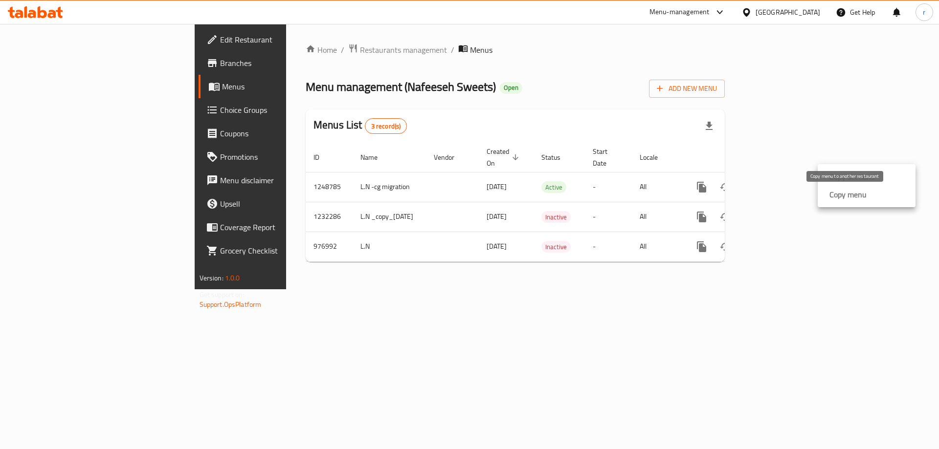
click at [839, 201] on strong "Copy menu" at bounding box center [847, 195] width 37 height 12
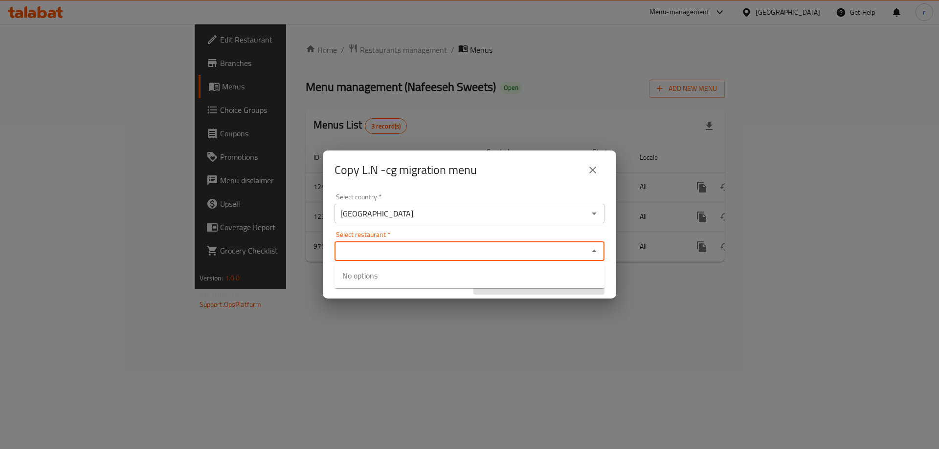
click at [414, 253] on input "Select restaurant   *" at bounding box center [461, 252] width 248 height 14
paste input "657126"
type input "657126"
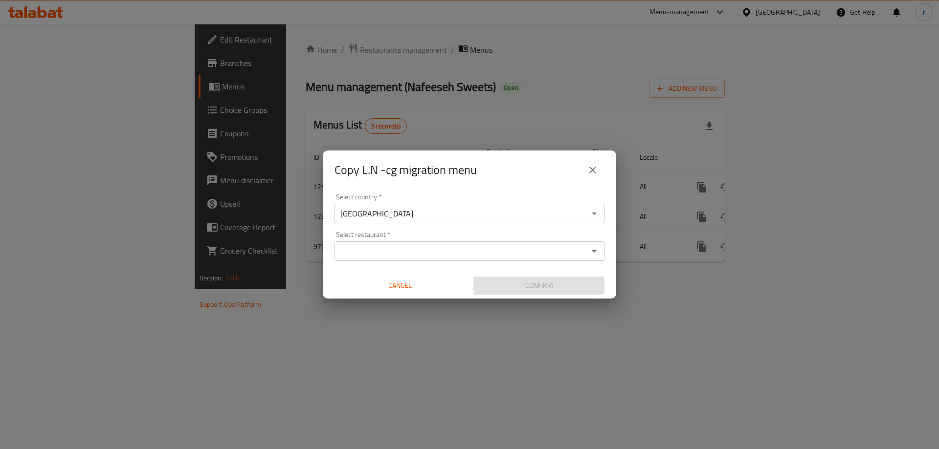
click at [302, 272] on div "Copy L.N -cg migration menu Select country   * [GEOGRAPHIC_DATA] Select country…" at bounding box center [469, 224] width 939 height 449
click at [357, 246] on input "Select restaurant   *" at bounding box center [461, 252] width 248 height 14
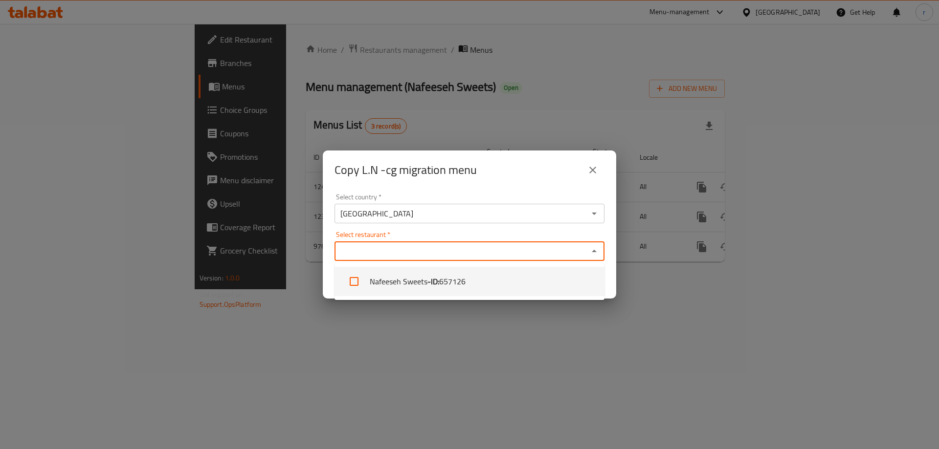
click at [353, 275] on input "checkbox" at bounding box center [353, 281] width 23 height 23
checkbox input "true"
click at [325, 267] on div "Select country   * Iraq Select country * Select restaurant   * Nafeeseh Sweets …" at bounding box center [469, 244] width 293 height 109
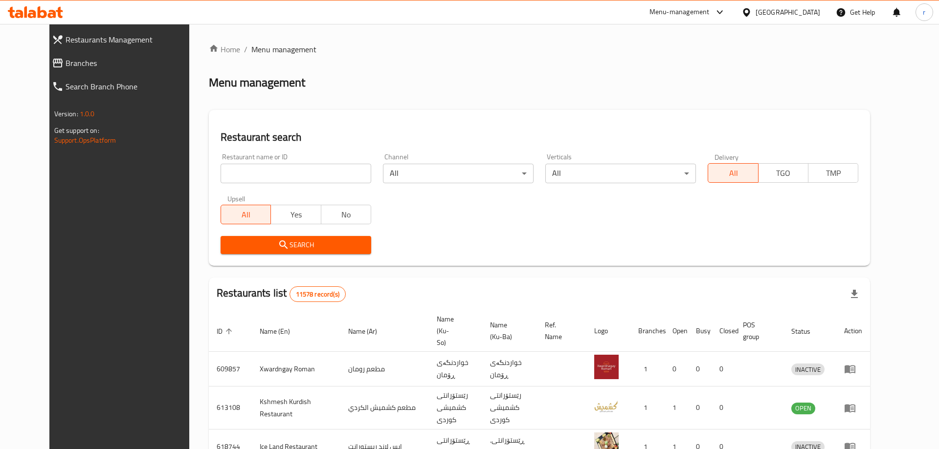
click at [286, 174] on input "search" at bounding box center [296, 174] width 151 height 20
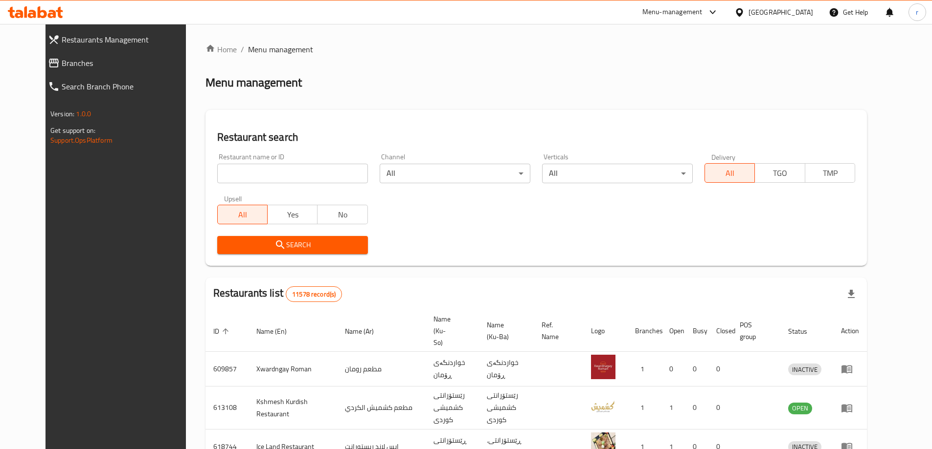
paste input "U Spot"
type input "U Spot"
click at [225, 246] on span "Search" at bounding box center [292, 245] width 135 height 12
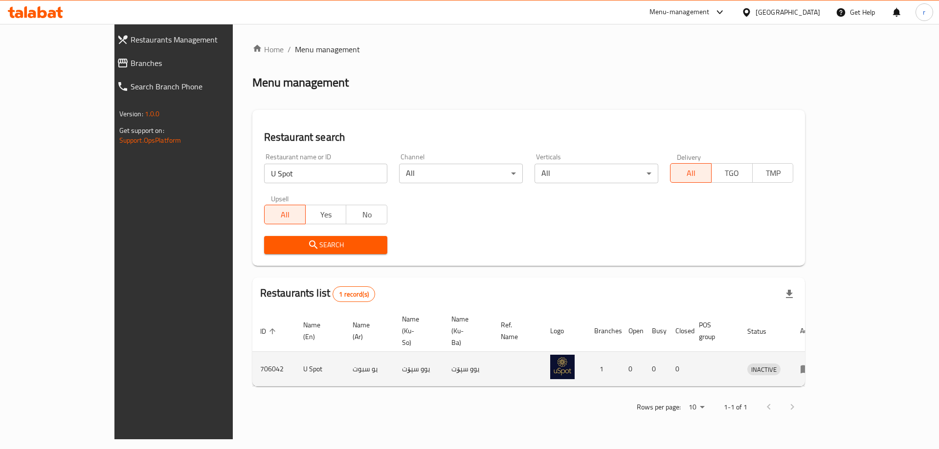
click at [811, 366] on icon "enhanced table" at bounding box center [806, 370] width 11 height 8
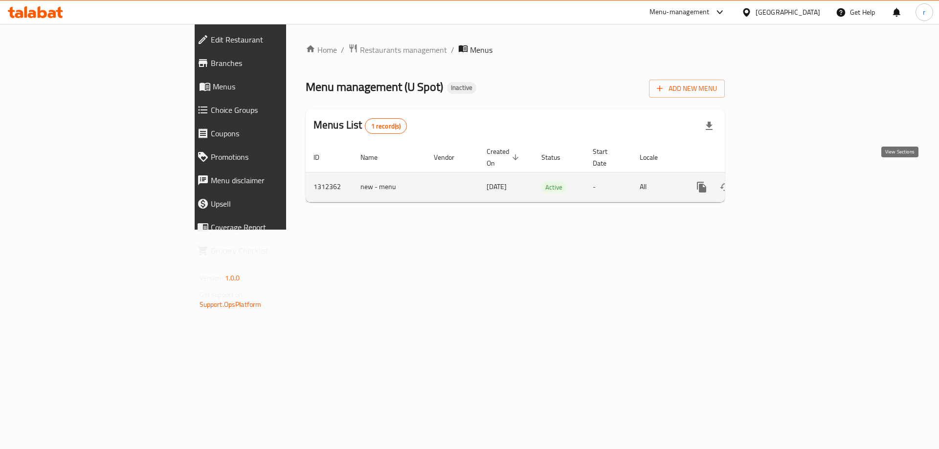
click at [778, 181] on icon "enhanced table" at bounding box center [772, 187] width 12 height 12
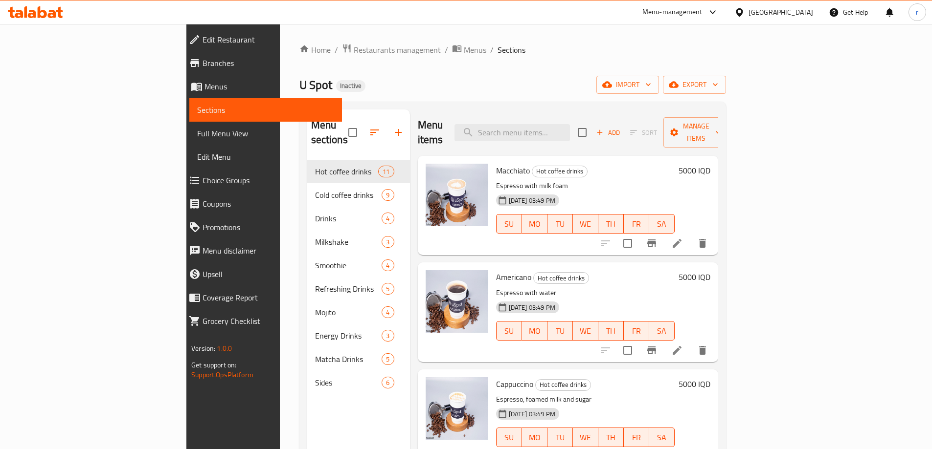
click at [197, 136] on span "Full Menu View" at bounding box center [265, 134] width 137 height 12
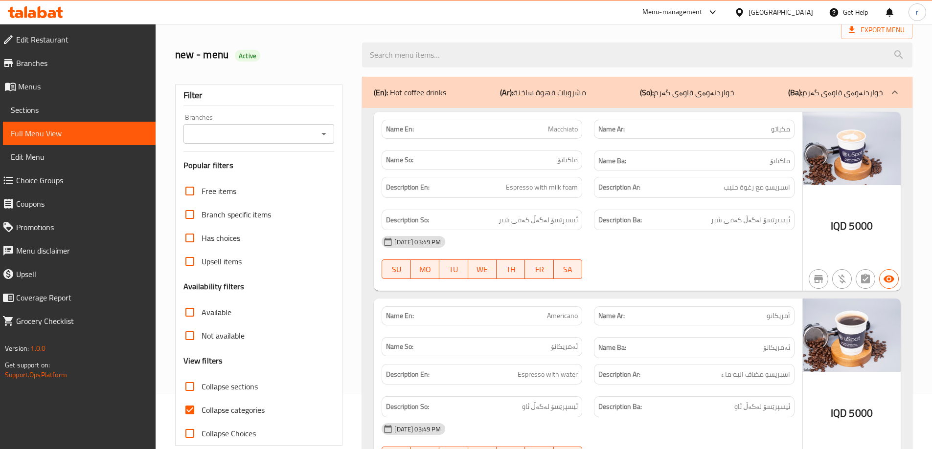
scroll to position [131, 0]
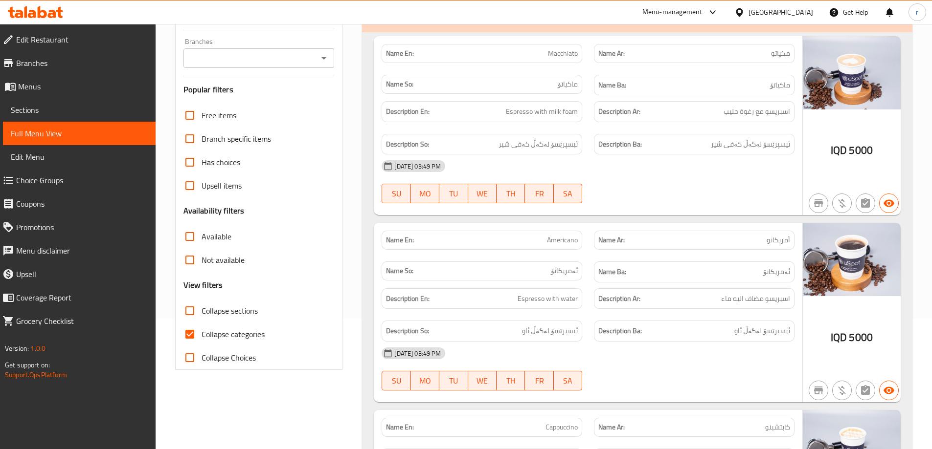
click at [189, 335] on input "Collapse categories" at bounding box center [189, 334] width 23 height 23
checkbox input "false"
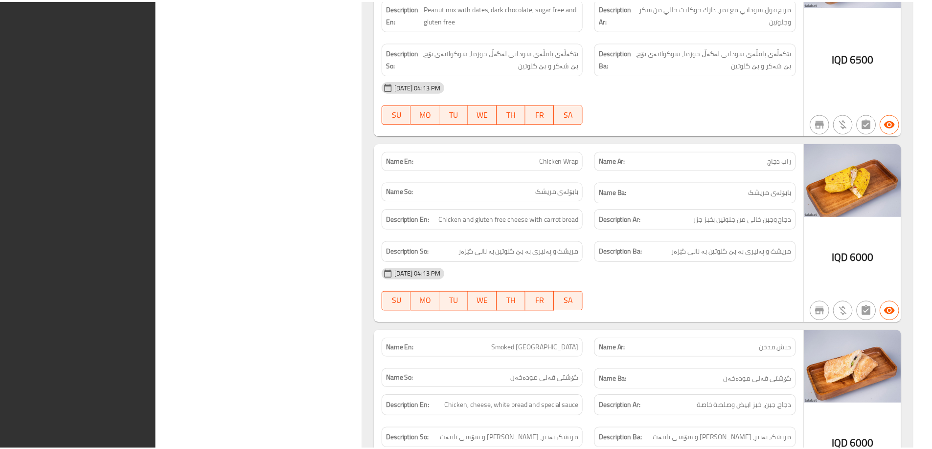
scroll to position [11954, 0]
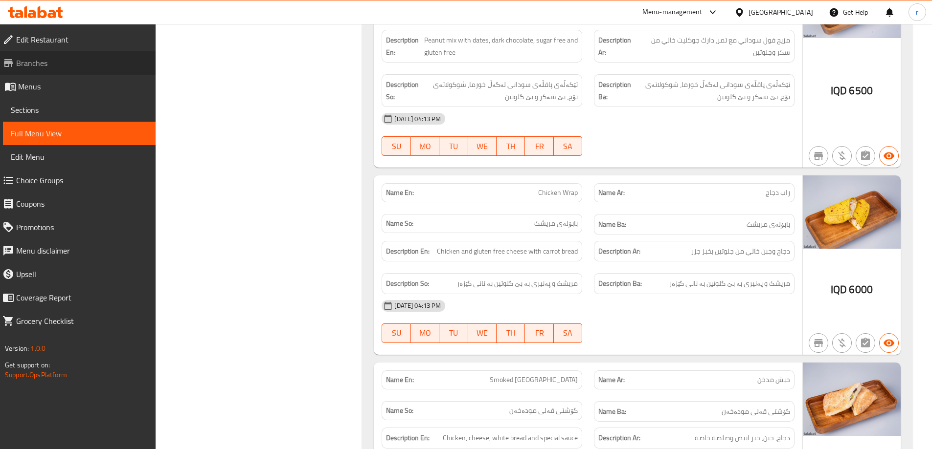
click at [105, 61] on span "Branches" at bounding box center [82, 63] width 132 height 12
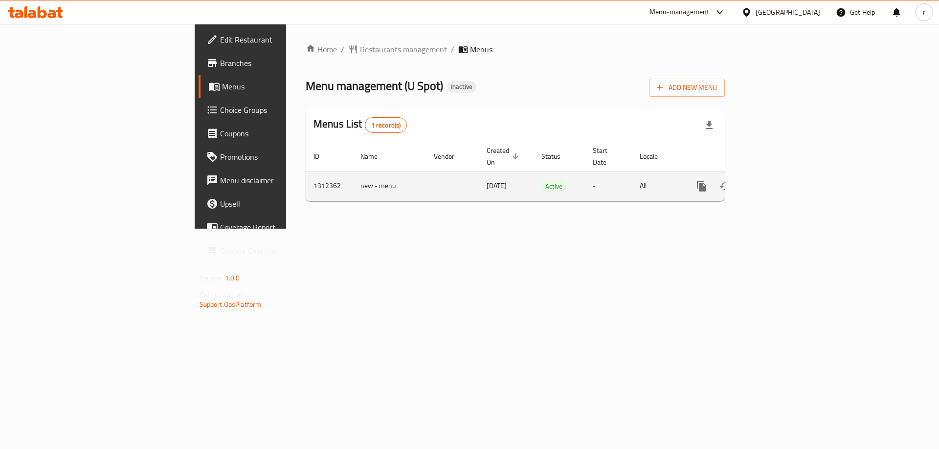
click at [792, 171] on td "enhanced table" at bounding box center [737, 186] width 110 height 30
click at [778, 180] on icon "enhanced table" at bounding box center [772, 186] width 12 height 12
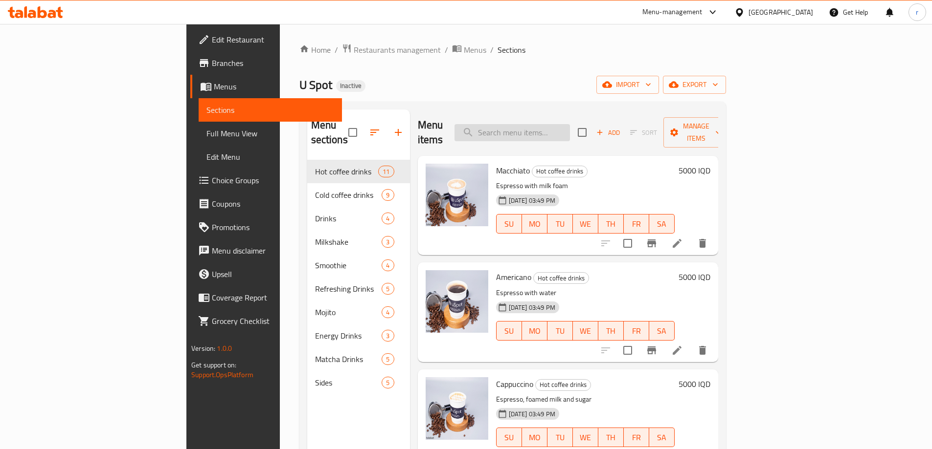
click at [561, 124] on input "search" at bounding box center [511, 132] width 115 height 17
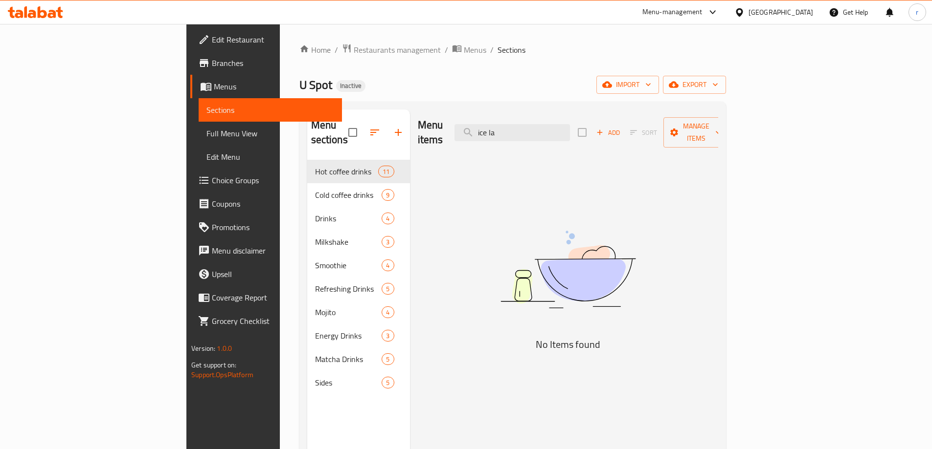
type input "ice"
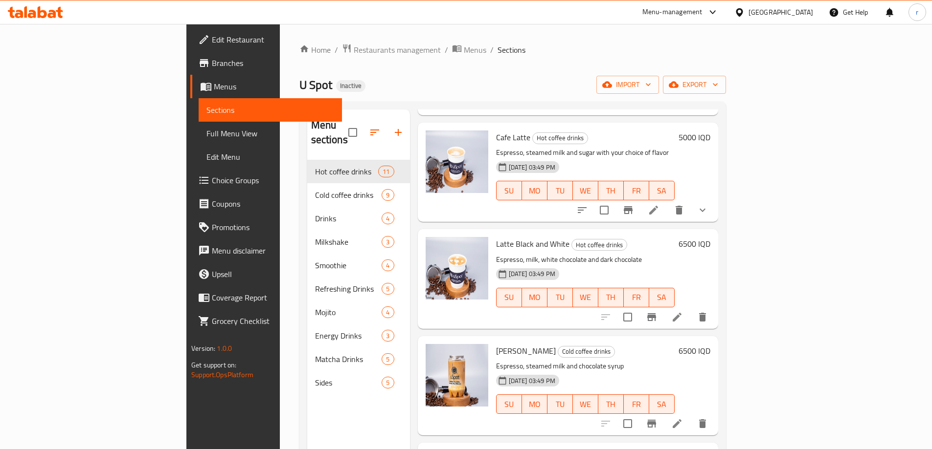
scroll to position [326, 0]
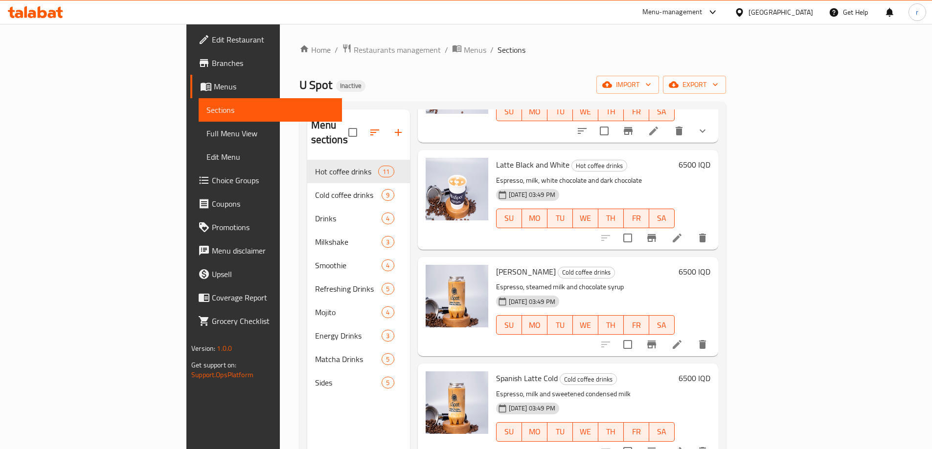
type input "latt"
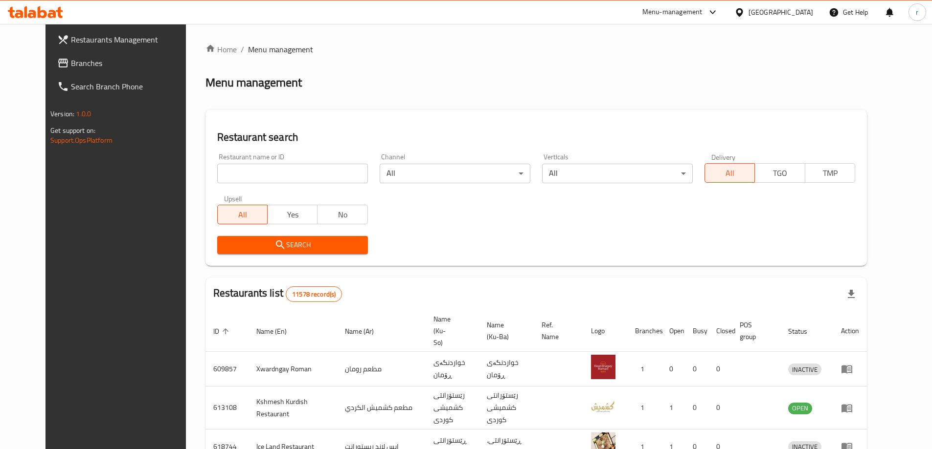
click at [226, 169] on input "search" at bounding box center [292, 174] width 151 height 20
paste input "647759"
type input "647759"
click at [225, 248] on span "Search" at bounding box center [292, 245] width 135 height 12
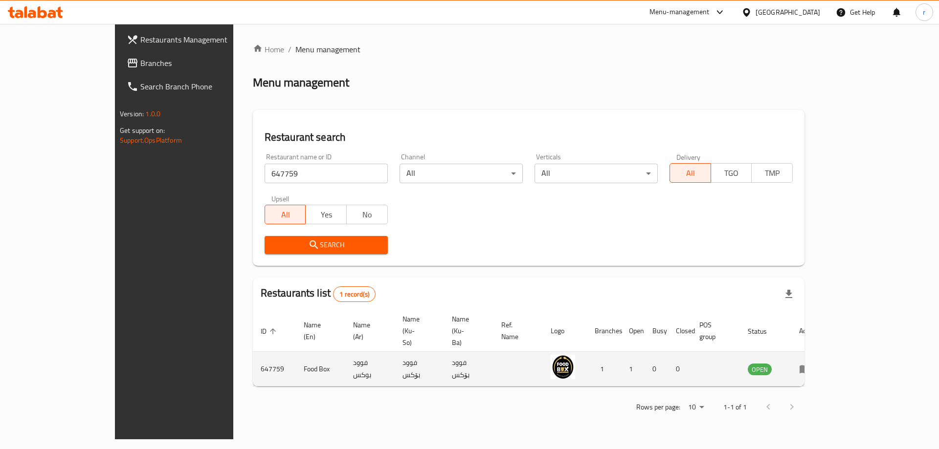
click at [811, 363] on icon "enhanced table" at bounding box center [805, 369] width 12 height 12
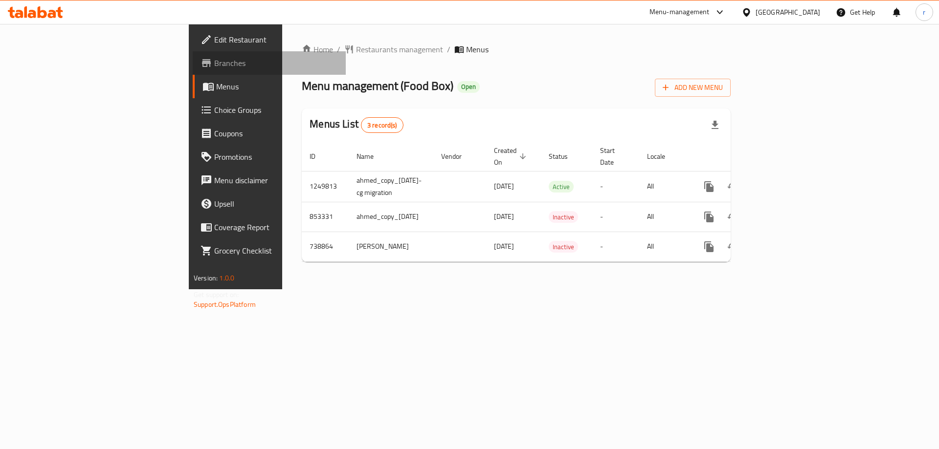
click at [214, 66] on span "Branches" at bounding box center [276, 63] width 124 height 12
